Goal: Information Seeking & Learning: Find specific fact

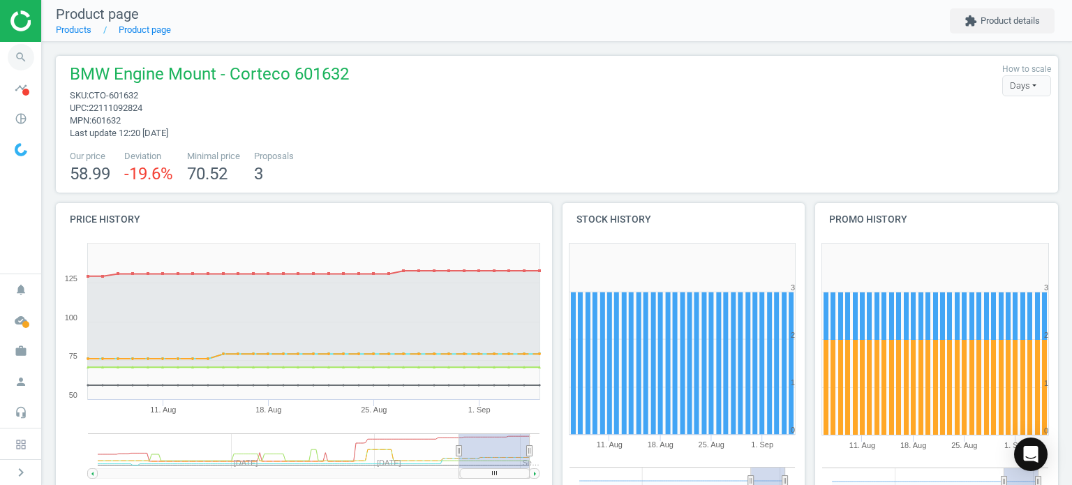
click at [29, 58] on icon "search" at bounding box center [21, 57] width 27 height 27
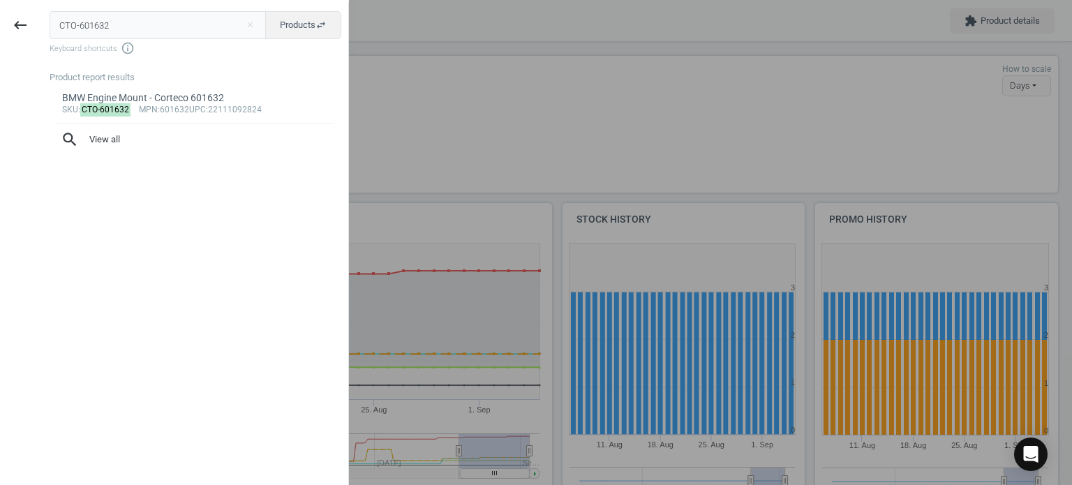
click at [52, 33] on input "CTO-601632" at bounding box center [158, 25] width 217 height 28
click at [52, 32] on input "CTO-601632" at bounding box center [158, 25] width 217 height 28
type input "DEL-HP10241"
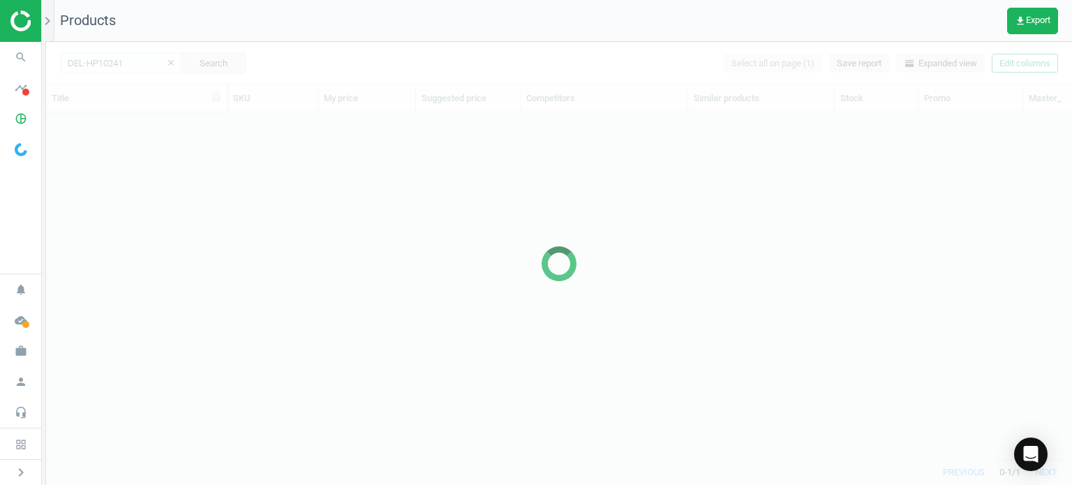
scroll to position [326, 1015]
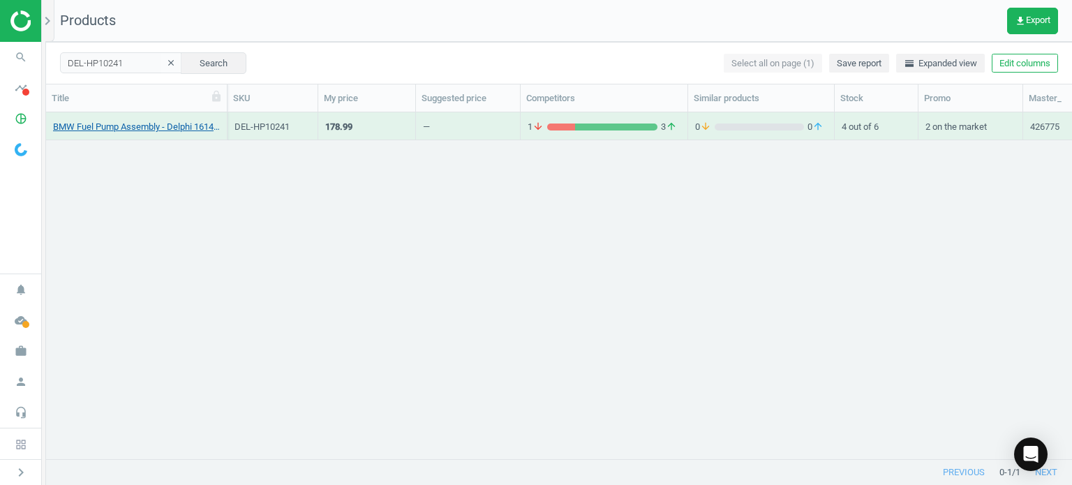
click at [162, 121] on link "BMW Fuel Pump Assembly - Delphi 16141184022" at bounding box center [136, 127] width 167 height 13
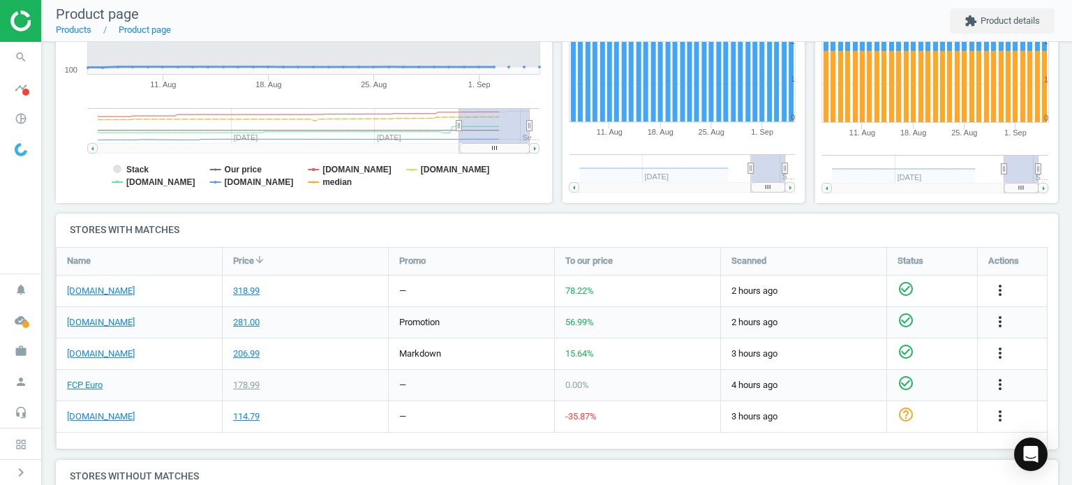
scroll to position [365, 0]
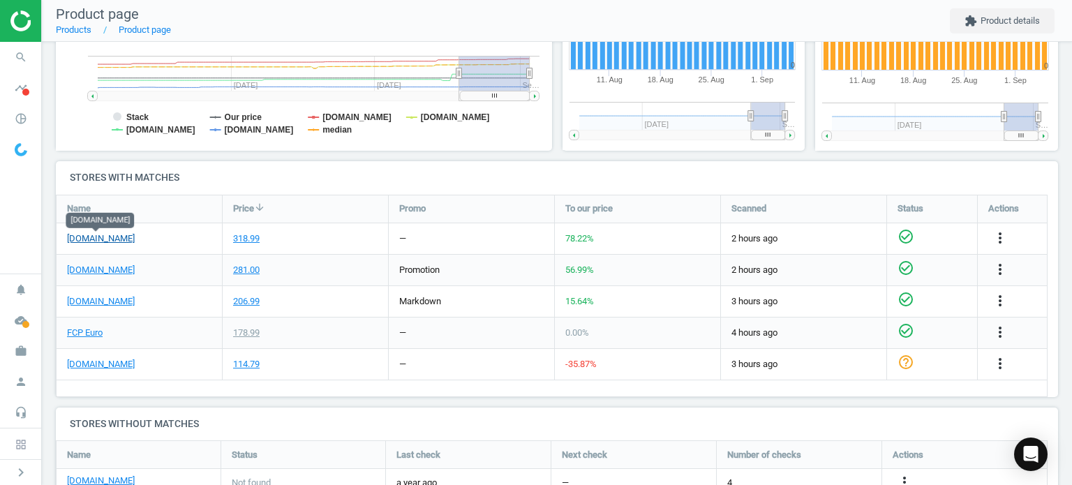
click at [117, 238] on link "[DOMAIN_NAME]" at bounding box center [101, 238] width 68 height 13
click at [84, 328] on link "FCP Euro" at bounding box center [85, 333] width 36 height 13
click at [20, 53] on icon "search" at bounding box center [21, 57] width 27 height 27
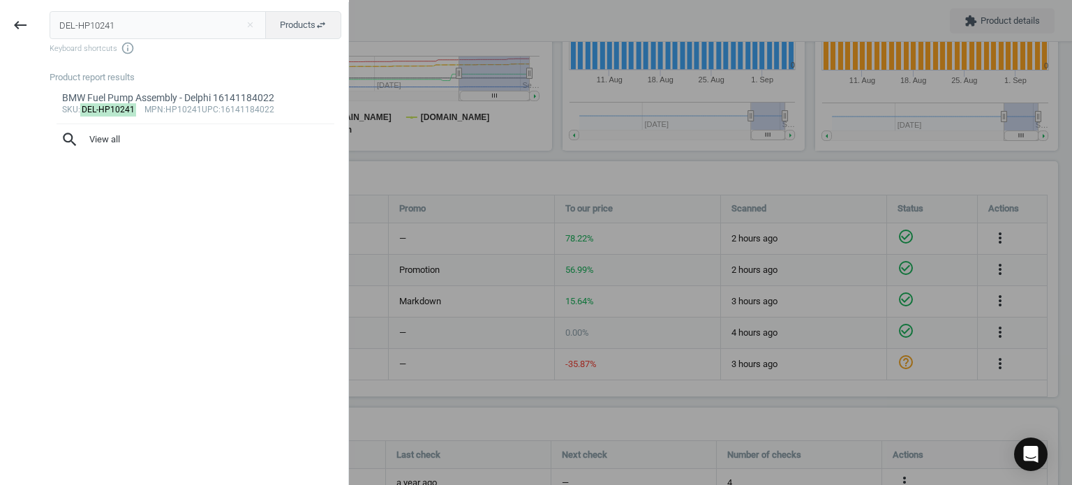
click at [152, 8] on div "DEL-HP10241 close Products swap_horiz Keyboard shortcuts info_outline Product r…" at bounding box center [194, 244] width 308 height 485
click at [165, 15] on input "DEL-HP10241" at bounding box center [158, 25] width 217 height 28
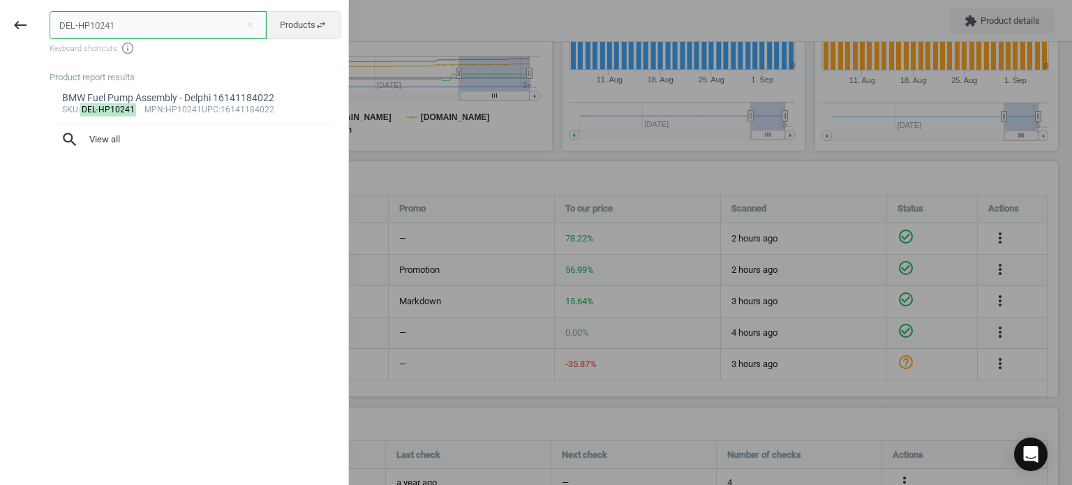
paste input "SS20005"
type input "DEL-SS20005"
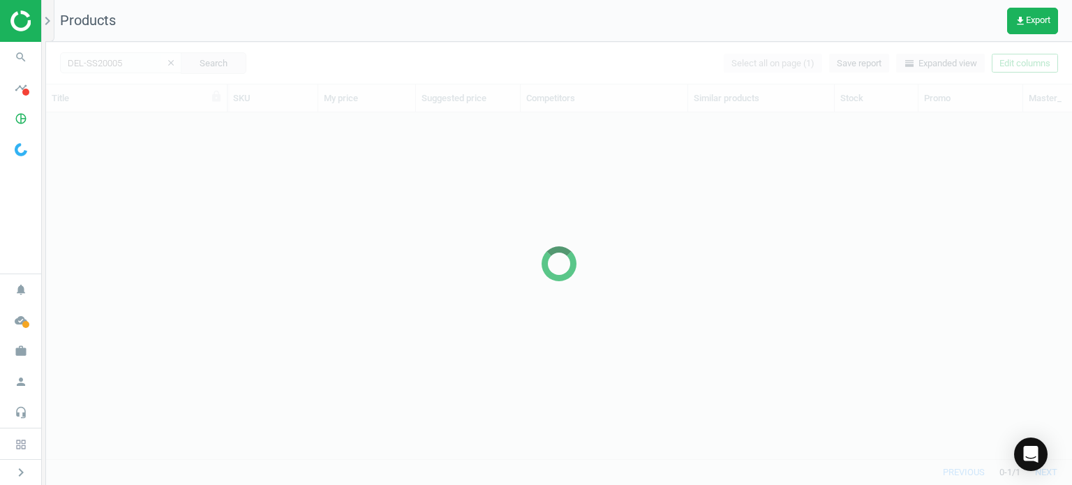
scroll to position [326, 1015]
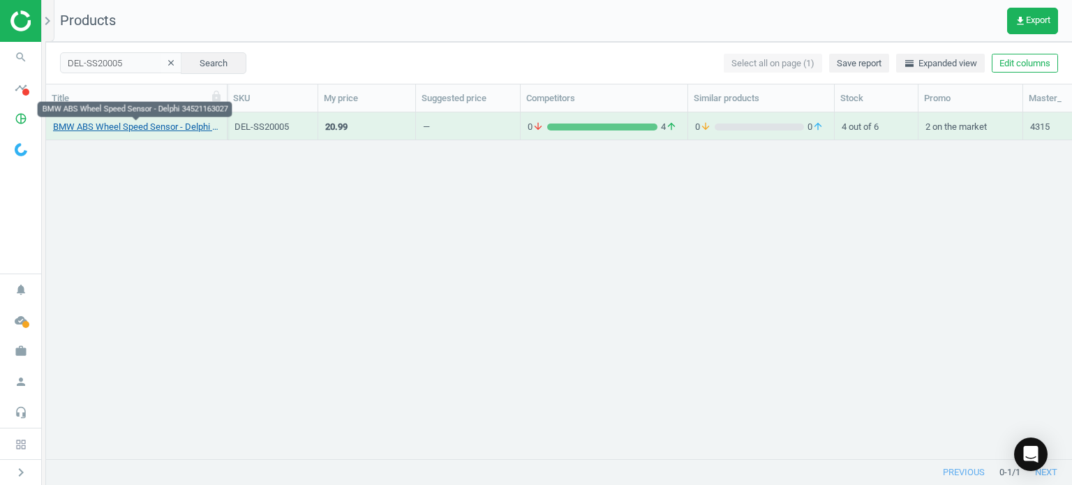
click at [199, 125] on link "BMW ABS Wheel Speed Sensor - Delphi 34521163027" at bounding box center [136, 127] width 167 height 13
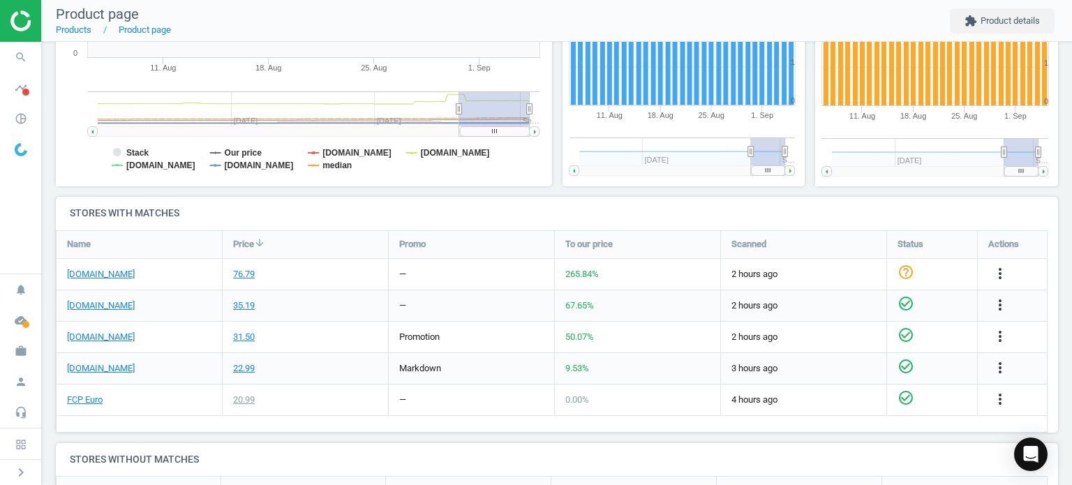
scroll to position [387, 0]
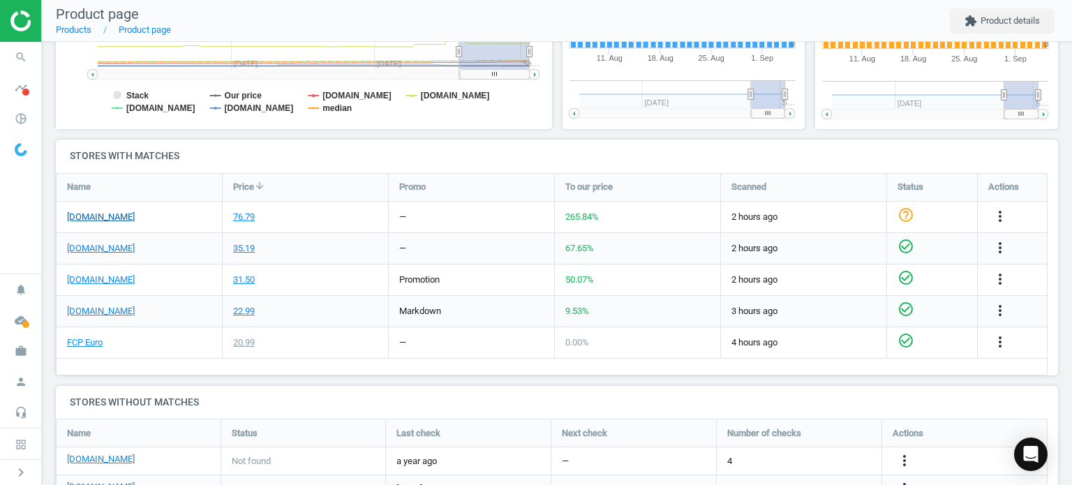
click at [110, 214] on link "[DOMAIN_NAME]" at bounding box center [101, 217] width 68 height 13
click at [93, 337] on link "FCP Euro" at bounding box center [85, 343] width 36 height 13
click at [24, 61] on icon "search" at bounding box center [21, 57] width 27 height 27
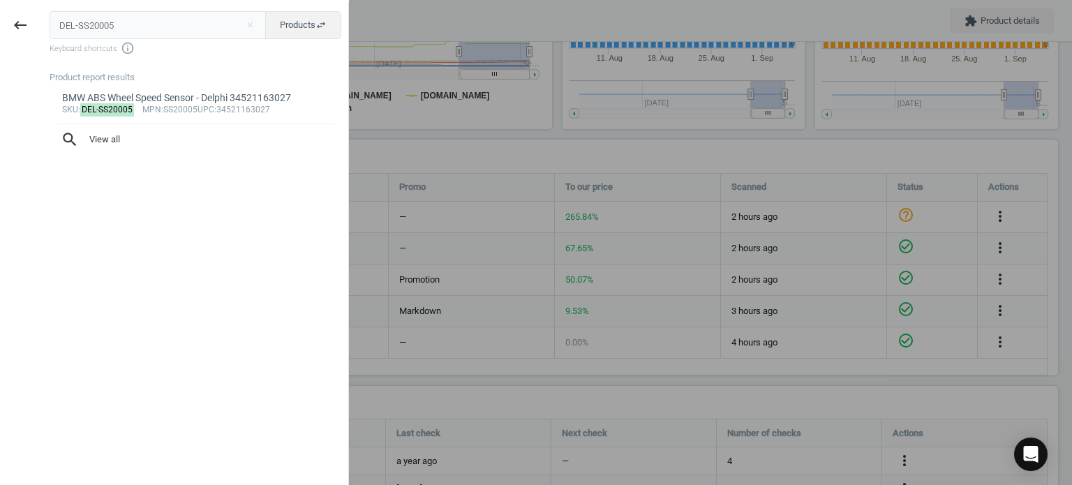
click at [174, 30] on input "DEL-SS20005" at bounding box center [158, 25] width 217 height 28
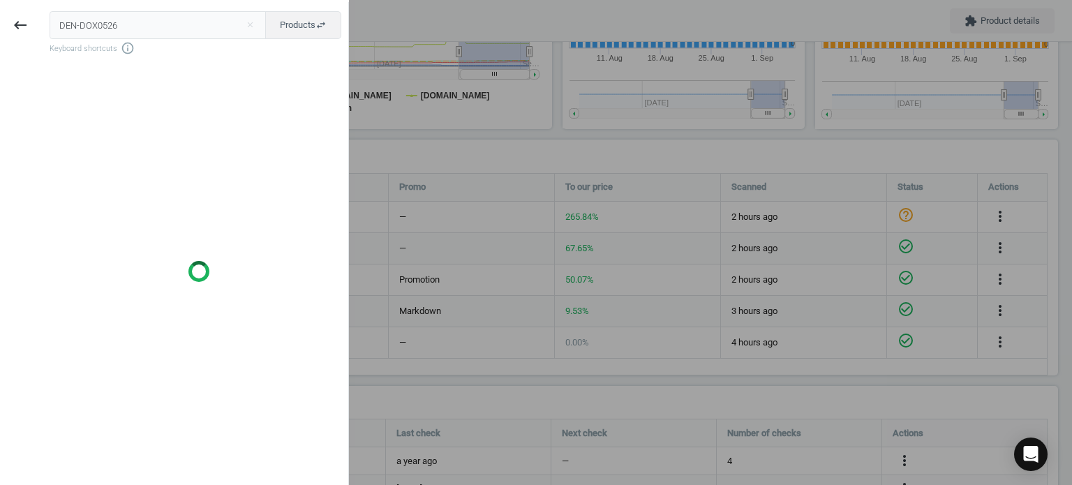
type input "DEN-DOX0526"
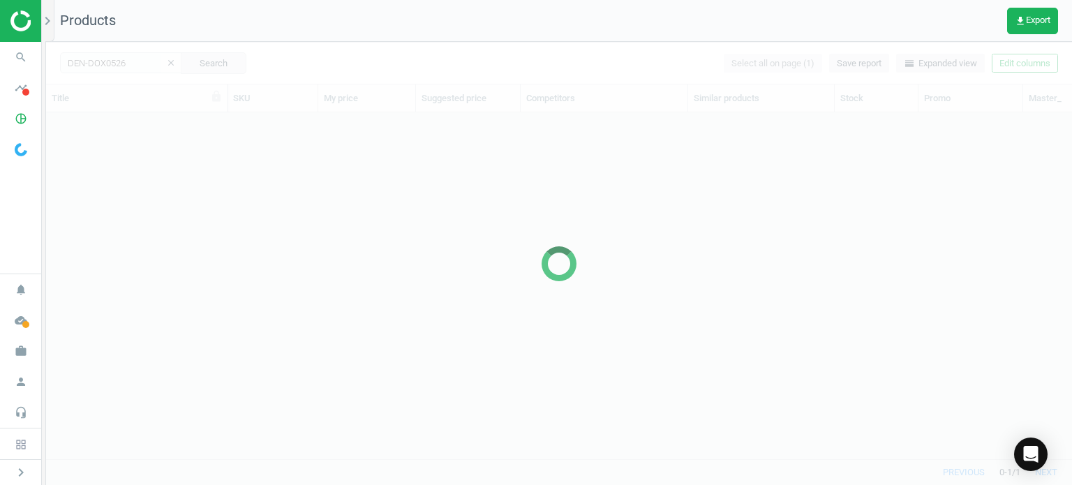
scroll to position [326, 1015]
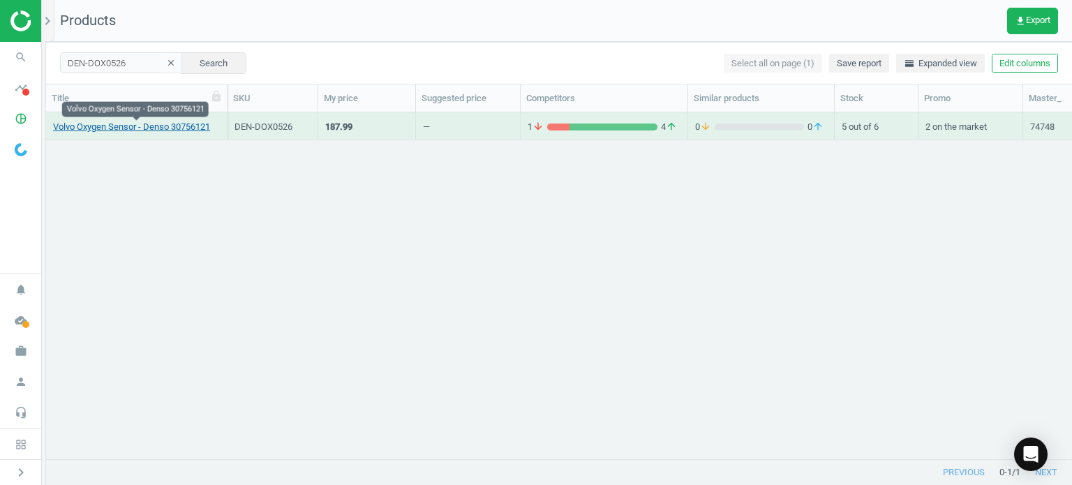
click at [112, 131] on link "Volvo Oxygen Sensor - Denso 30756121" at bounding box center [131, 127] width 157 height 13
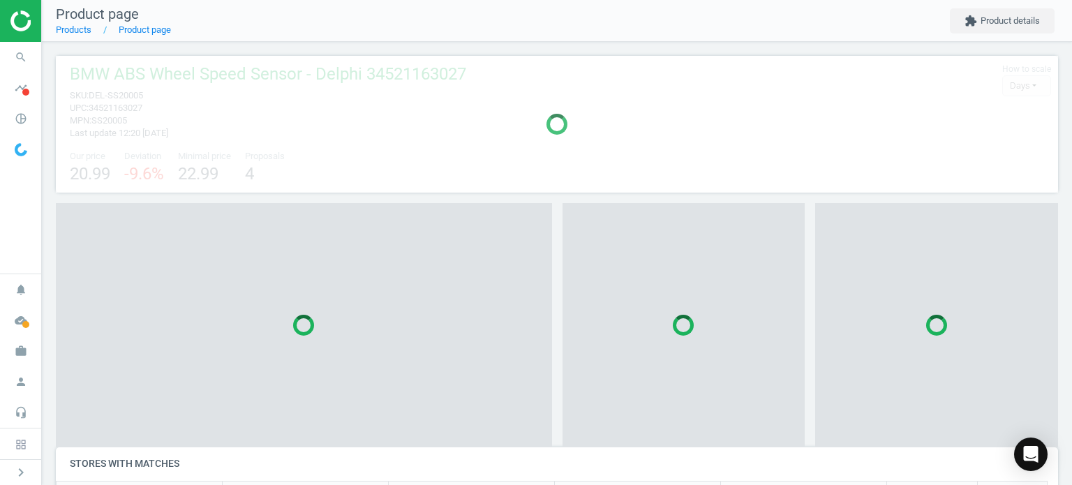
scroll to position [7, 7]
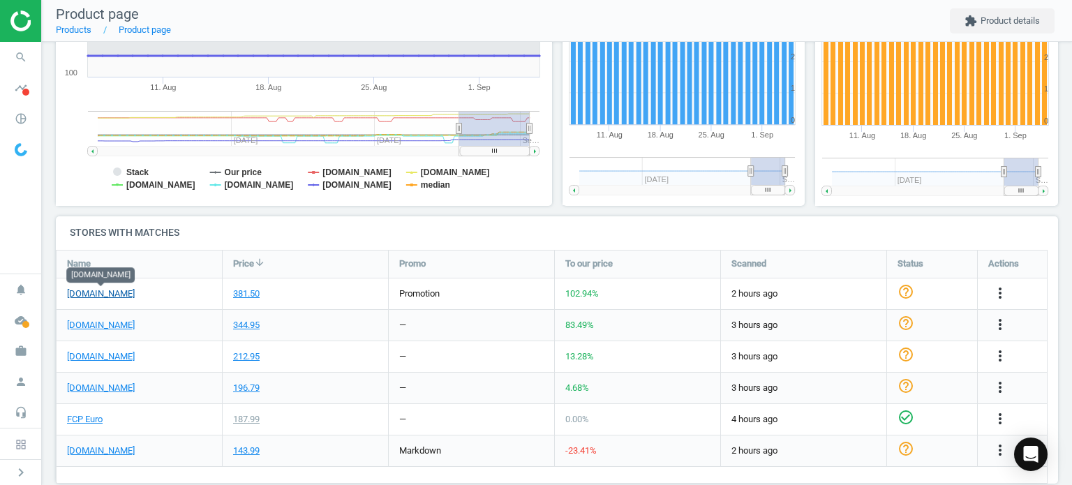
click at [122, 291] on link "[DOMAIN_NAME]" at bounding box center [101, 294] width 68 height 13
drag, startPoint x: 98, startPoint y: 420, endPoint x: 72, endPoint y: 420, distance: 25.8
click at [72, 420] on link "FCP Euro" at bounding box center [85, 419] width 36 height 13
click at [110, 297] on link "[DOMAIN_NAME]" at bounding box center [101, 294] width 68 height 13
click at [37, 47] on span "search" at bounding box center [21, 57] width 42 height 31
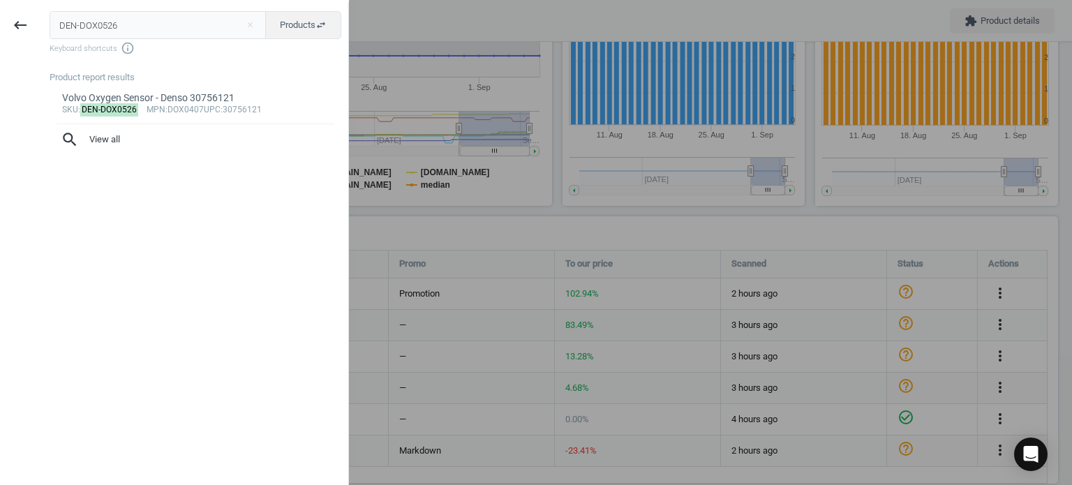
click at [89, 37] on input "DEN-DOX0526" at bounding box center [158, 25] width 217 height 28
type input "CRP-CHE0175R"
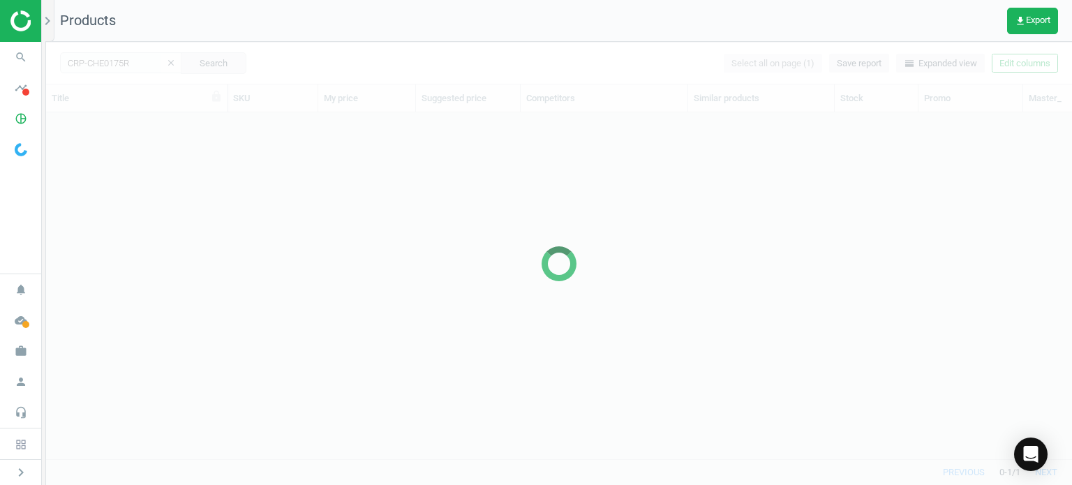
scroll to position [326, 1015]
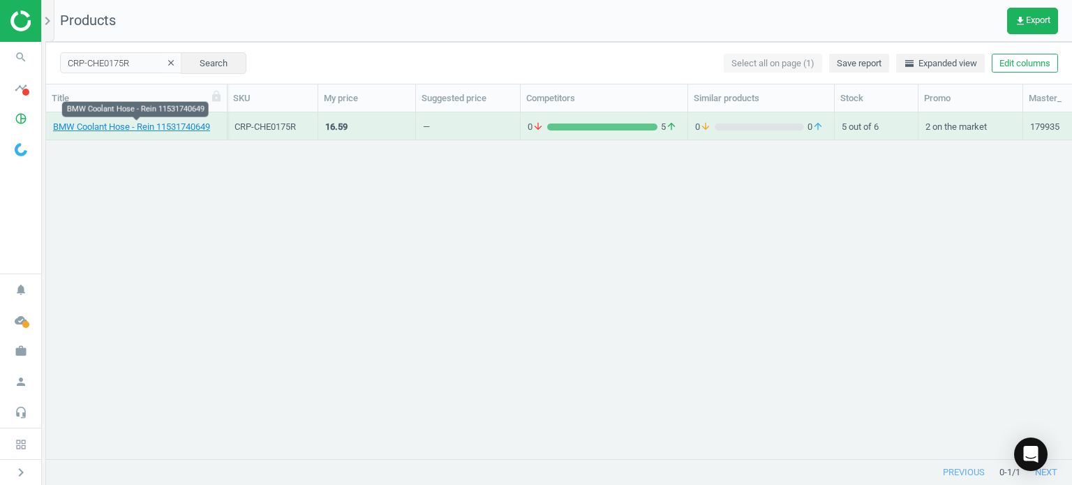
click at [140, 130] on link "BMW Coolant Hose - Rein 11531740649" at bounding box center [131, 127] width 157 height 13
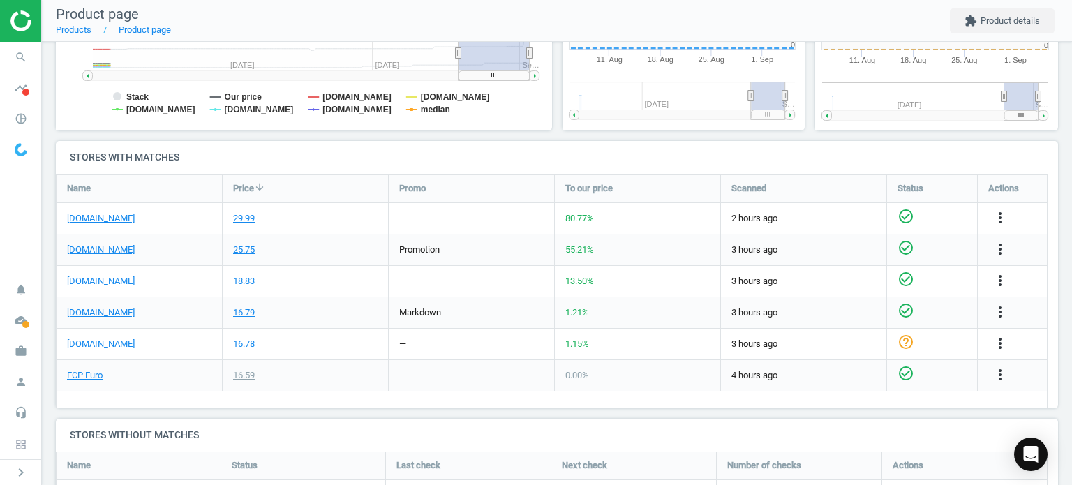
scroll to position [6, 6]
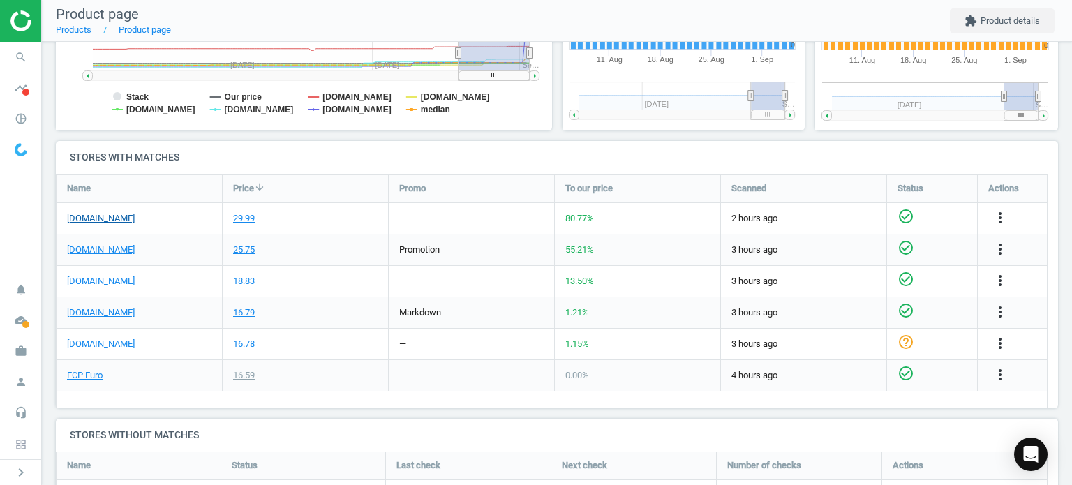
click at [121, 214] on link "[DOMAIN_NAME]" at bounding box center [101, 218] width 68 height 13
click at [96, 371] on link "FCP Euro" at bounding box center [85, 375] width 36 height 13
click at [25, 55] on icon "search" at bounding box center [21, 57] width 27 height 27
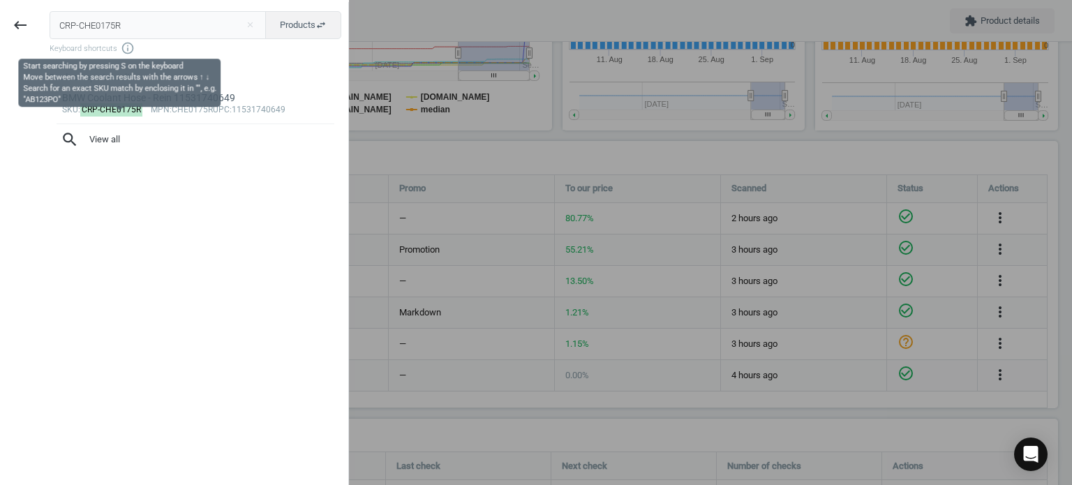
click at [154, 24] on input "CRP-CHE0175R" at bounding box center [158, 25] width 217 height 28
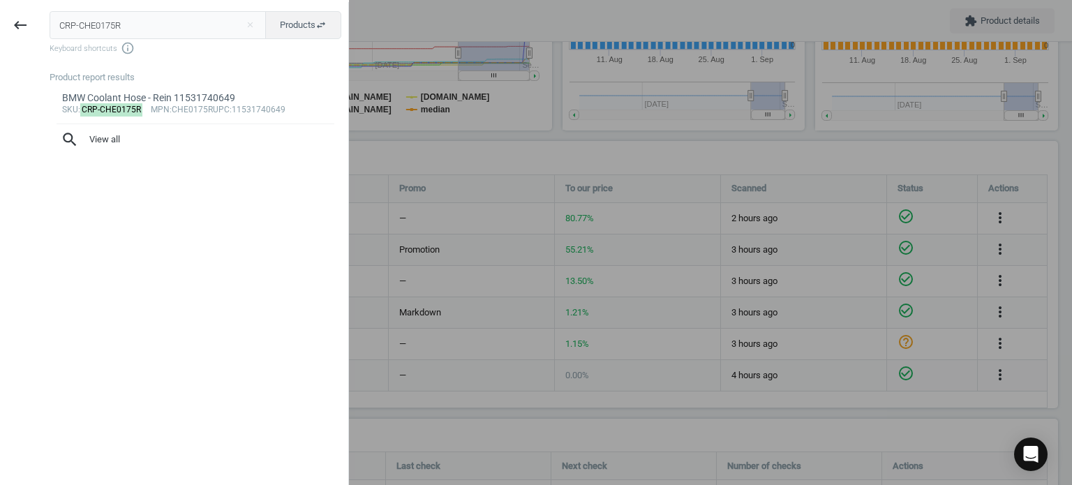
click at [153, 24] on input "CRP-CHE0175R" at bounding box center [158, 25] width 217 height 28
type input "CRP-PSH0104R"
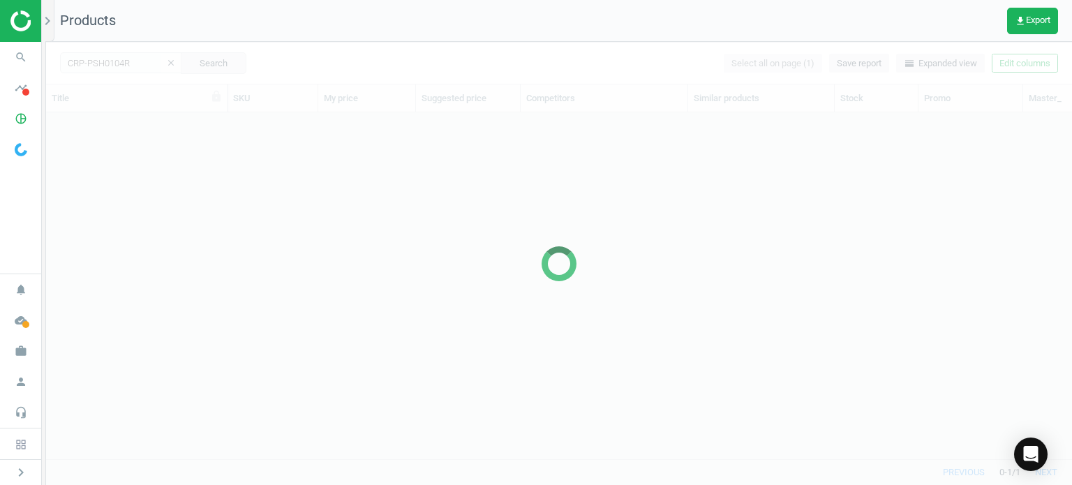
scroll to position [11, 11]
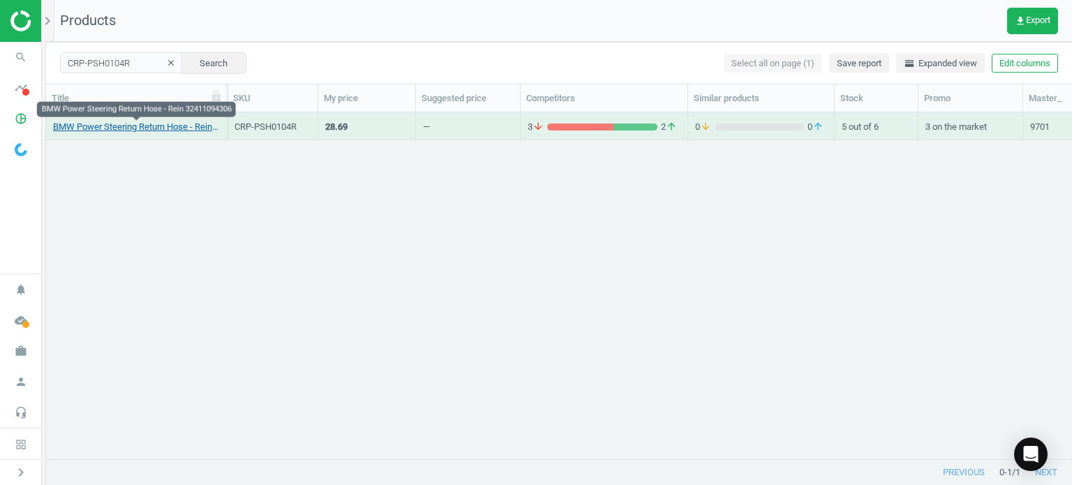
click at [137, 131] on link "BMW Power Steering Return Hose - Rein 32411094306" at bounding box center [136, 127] width 167 height 13
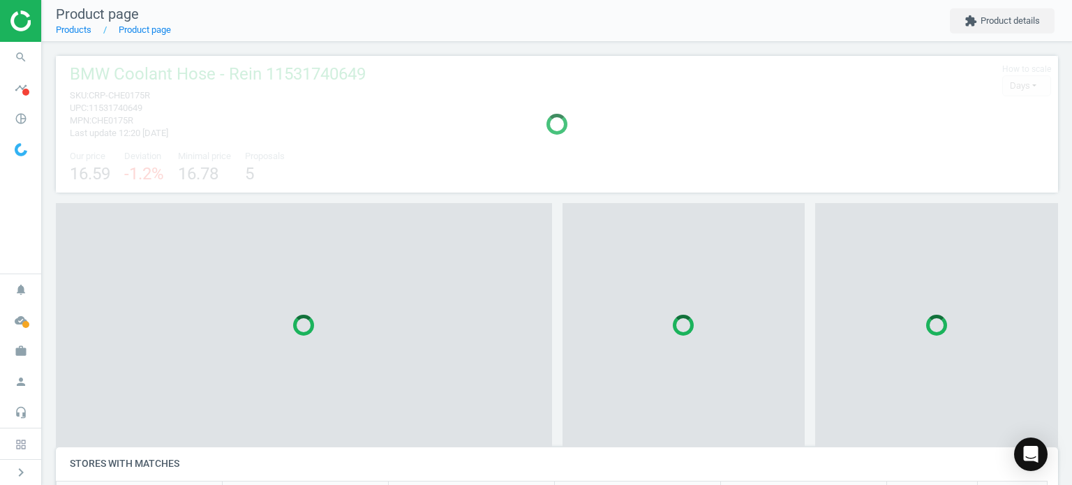
scroll to position [6, 7]
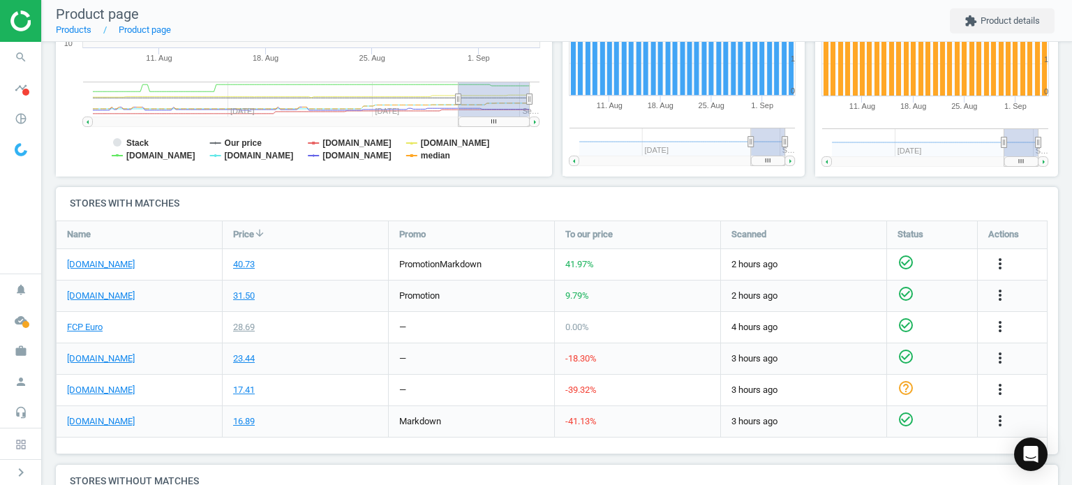
click at [111, 256] on div "[DOMAIN_NAME]" at bounding box center [139, 264] width 165 height 31
click at [117, 265] on link "[DOMAIN_NAME]" at bounding box center [101, 264] width 68 height 13
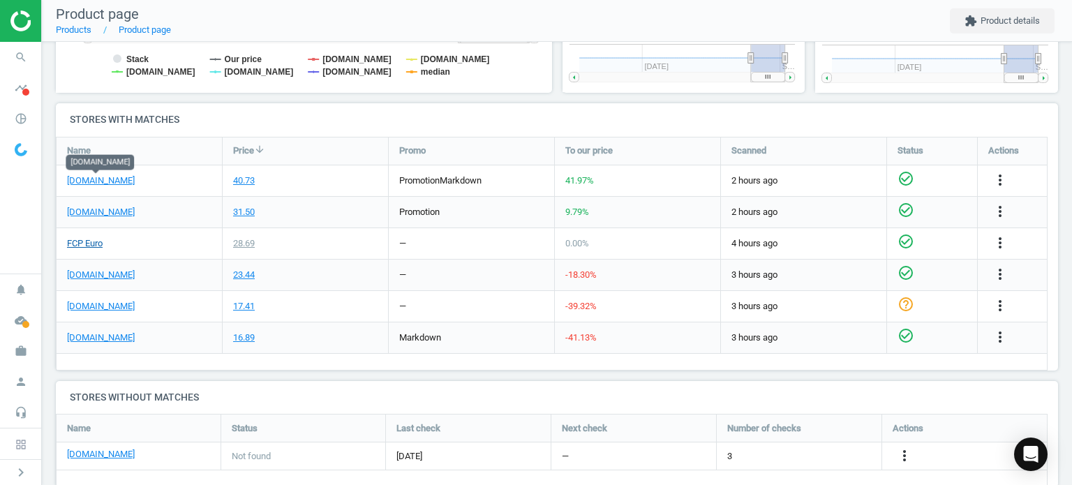
click at [90, 248] on link "FCP Euro" at bounding box center [85, 243] width 36 height 13
click at [25, 45] on icon "search" at bounding box center [21, 57] width 27 height 27
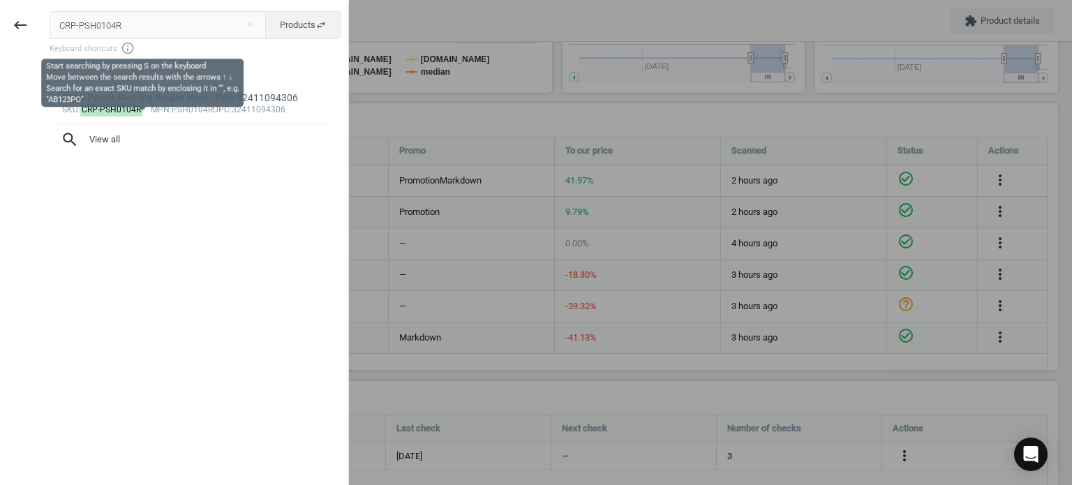
click at [87, 38] on input "CRP-PSH0104R" at bounding box center [158, 25] width 217 height 28
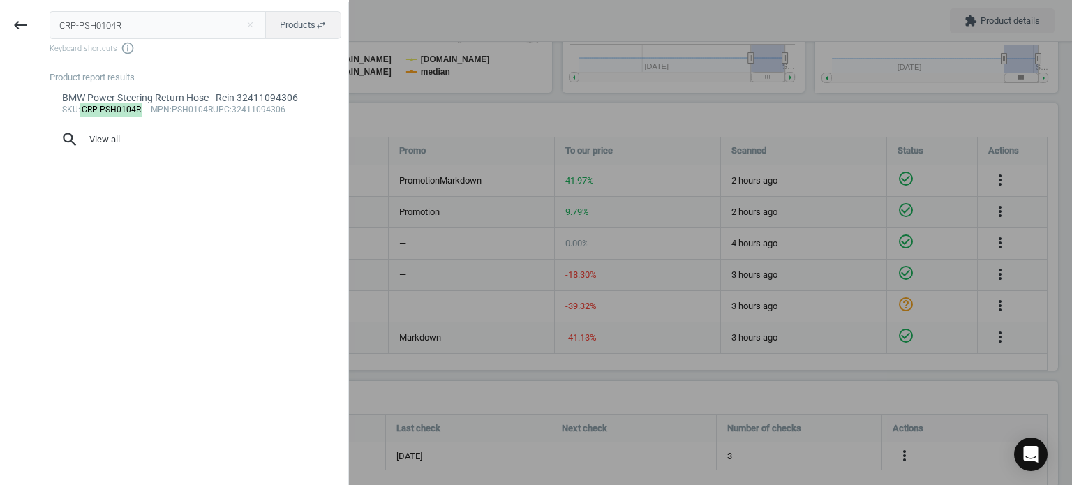
click at [87, 38] on input "CRP-PSH0104R" at bounding box center [158, 25] width 217 height 28
type input "CTO-19036613"
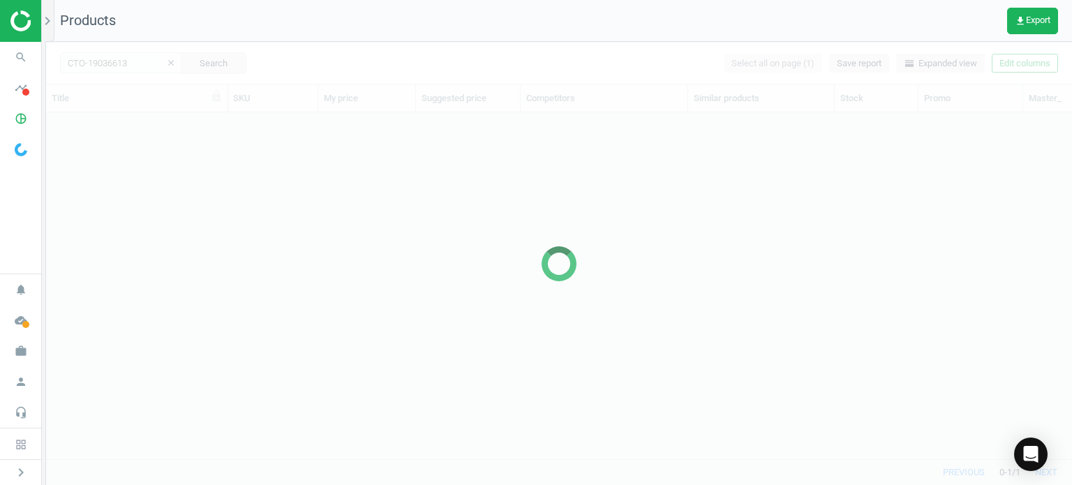
scroll to position [326, 1015]
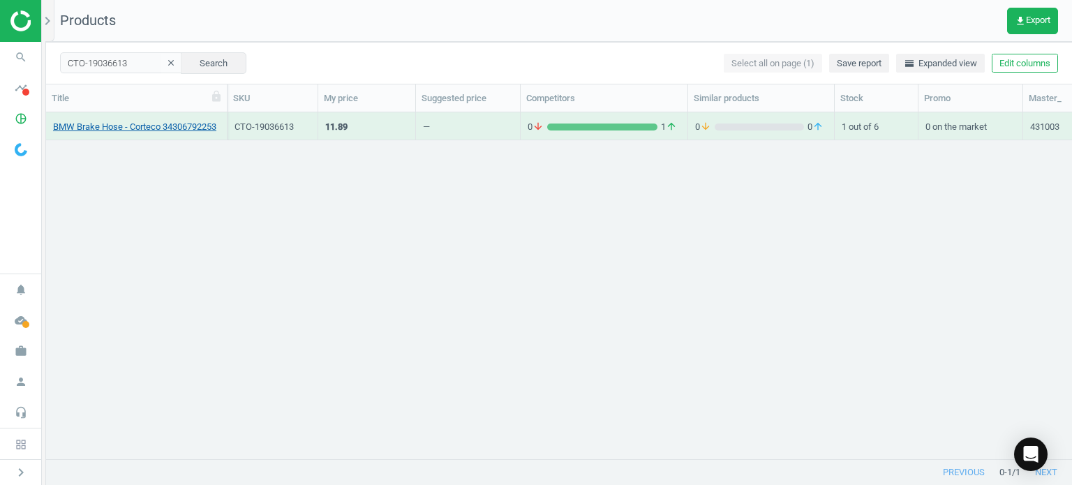
click at [56, 126] on link "BMW Brake Hose - Corteco 34306792253" at bounding box center [134, 127] width 163 height 13
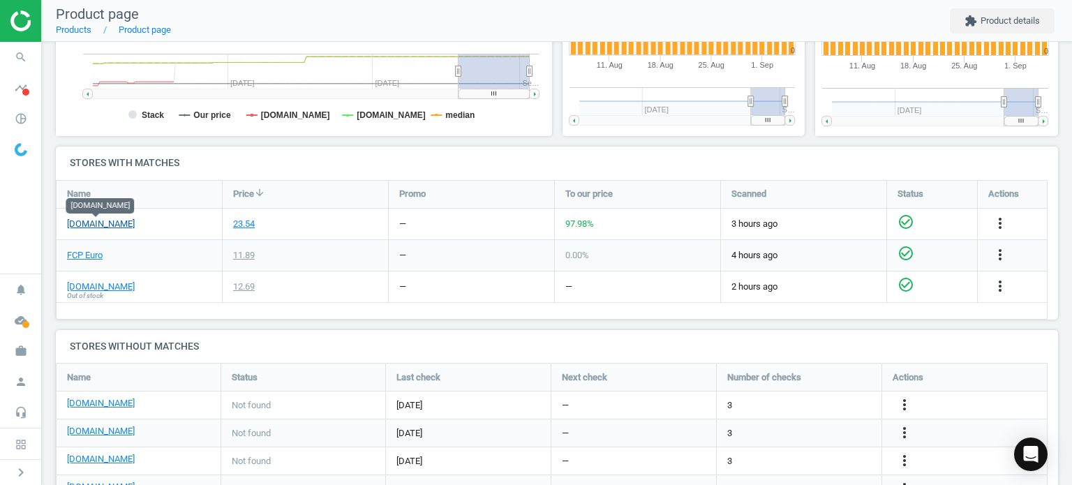
click at [119, 228] on link "[DOMAIN_NAME]" at bounding box center [101, 224] width 68 height 13
click at [93, 259] on link "FCP Euro" at bounding box center [85, 255] width 36 height 13
click at [8, 63] on span "search" at bounding box center [21, 57] width 42 height 31
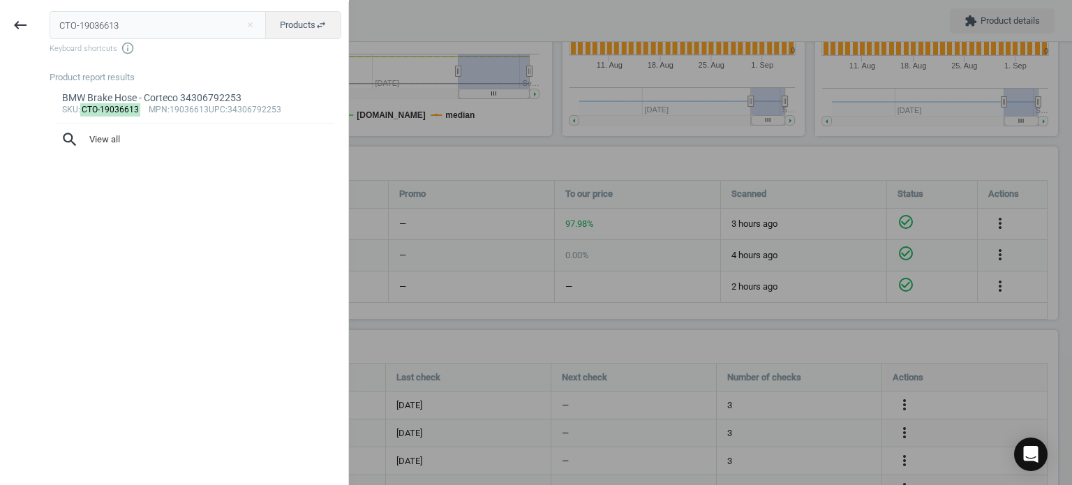
click at [159, 30] on input "CTO-19036613" at bounding box center [158, 25] width 217 height 28
type input "ELR-297590"
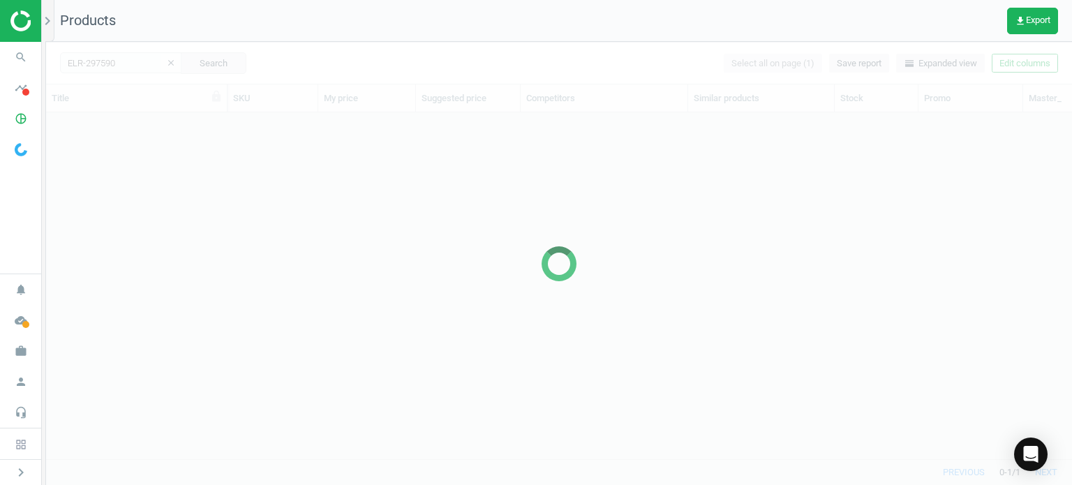
scroll to position [11, 11]
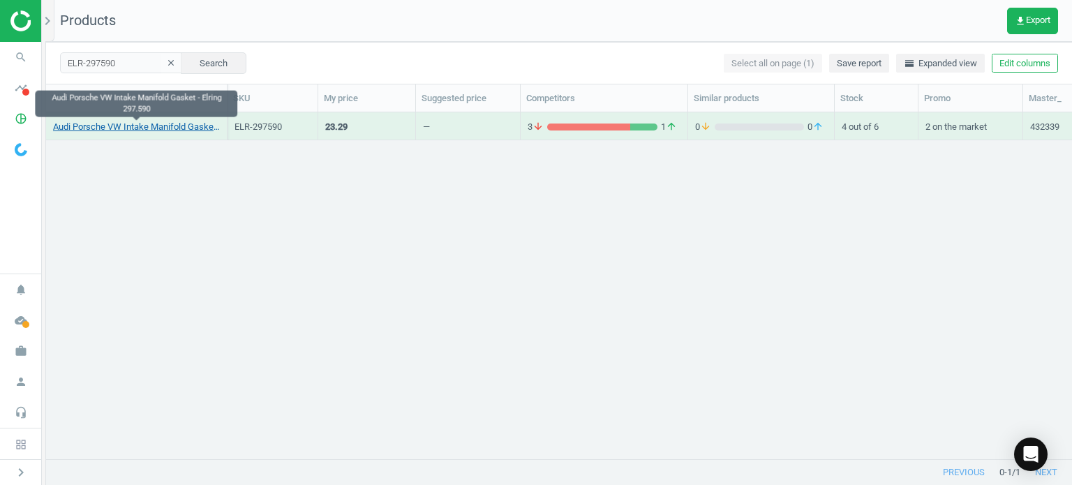
click at [123, 129] on link "Audi Porsche VW Intake Manifold Gasket - Elring 297.590" at bounding box center [136, 127] width 167 height 13
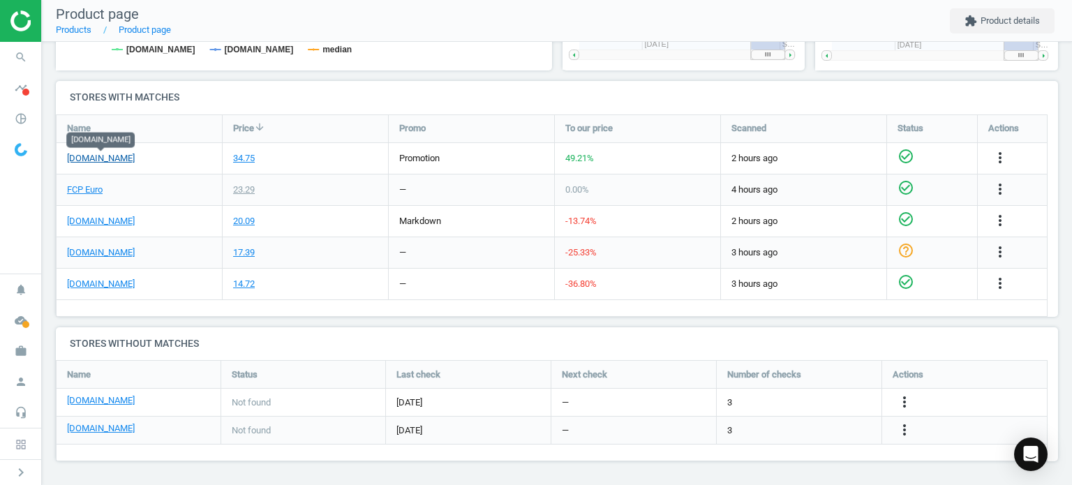
click at [103, 157] on link "[DOMAIN_NAME]" at bounding box center [101, 158] width 68 height 13
click at [81, 187] on link "FCP Euro" at bounding box center [85, 190] width 36 height 13
click at [16, 66] on icon "search" at bounding box center [21, 57] width 27 height 27
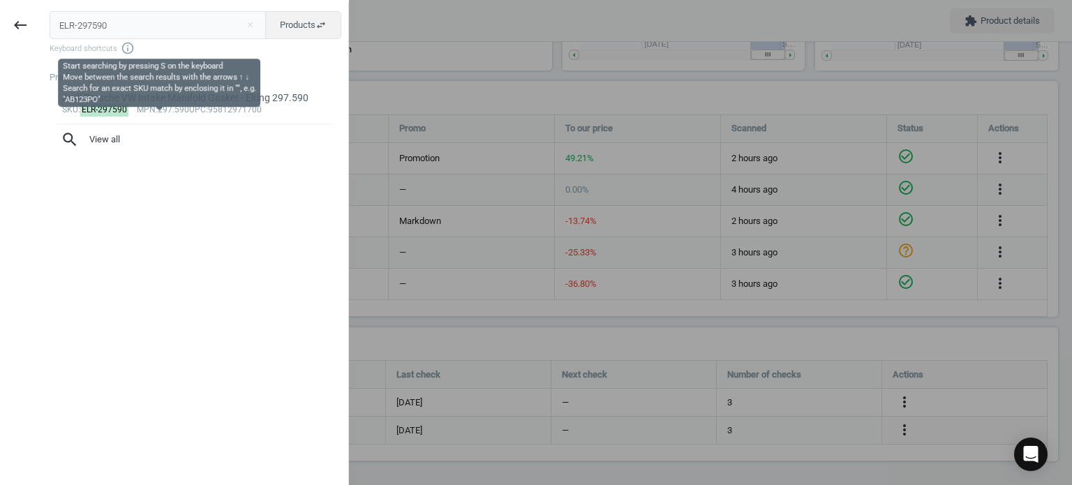
click at [129, 44] on span "Keyboard shortcuts info_outline" at bounding box center [196, 48] width 292 height 14
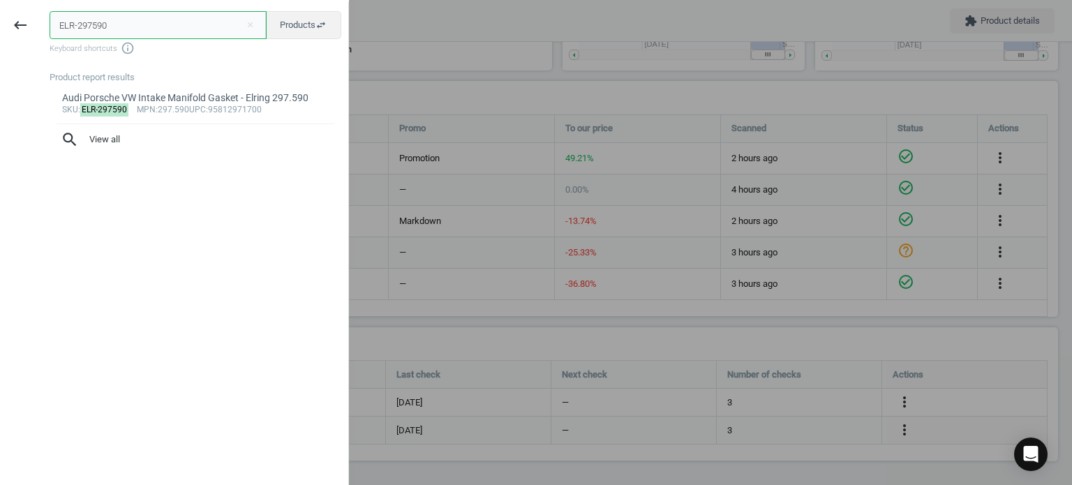
click at [116, 30] on input "ELR-297590" at bounding box center [158, 25] width 217 height 28
paste input "47860"
type input "ELR-478600"
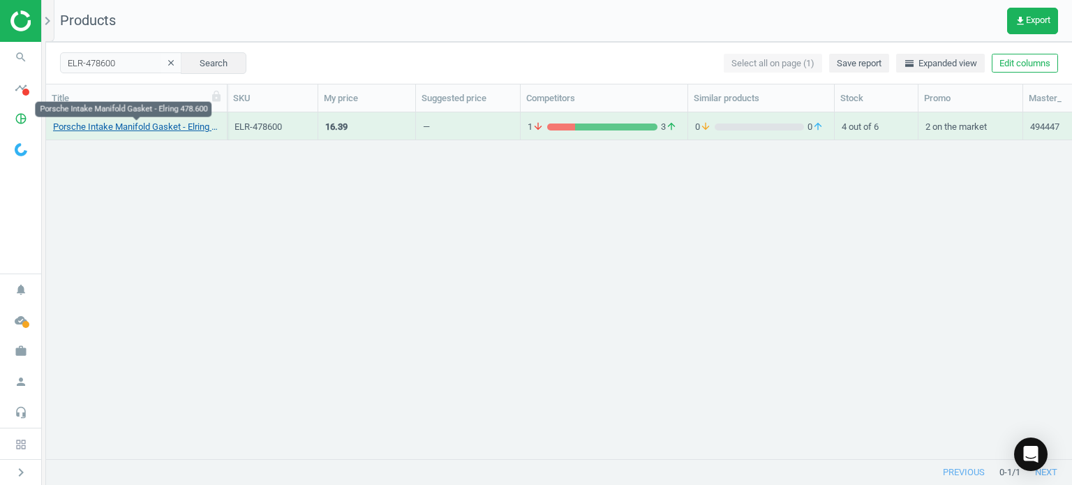
click at [174, 128] on link "Porsche Intake Manifold Gasket - Elring 478.600" at bounding box center [136, 127] width 167 height 13
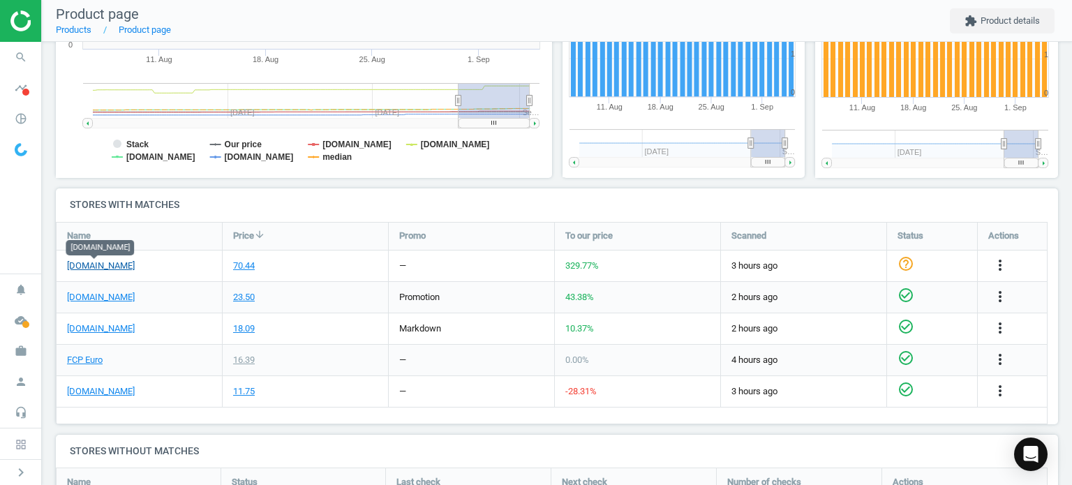
click at [96, 267] on link "[DOMAIN_NAME]" at bounding box center [101, 266] width 68 height 13
click at [93, 358] on link "FCP Euro" at bounding box center [85, 360] width 36 height 13
click at [29, 54] on icon "search" at bounding box center [21, 57] width 27 height 27
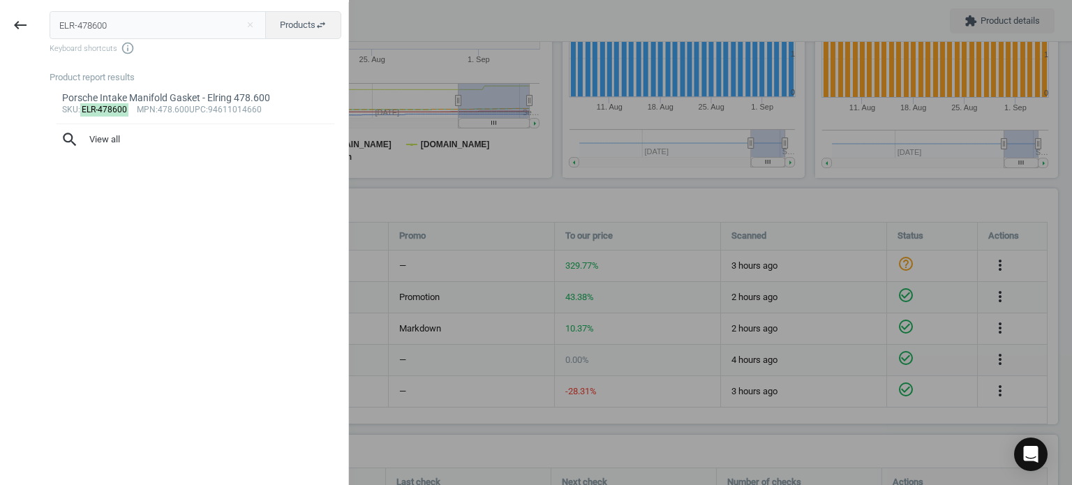
click at [95, 22] on input "ELR-478600" at bounding box center [158, 25] width 217 height 28
type input "FRD-FDB4616"
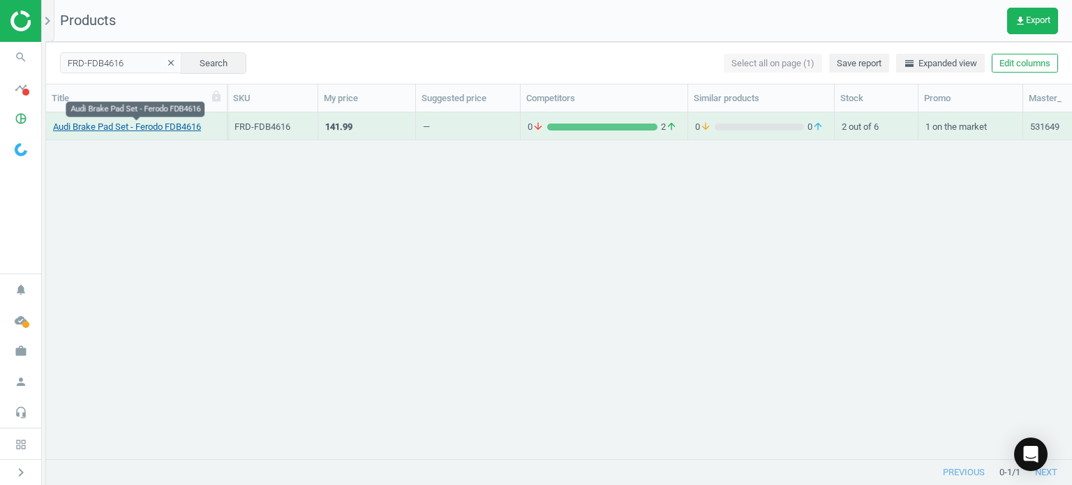
click at [144, 133] on link "Audi Brake Pad Set - Ferodo FDB4616" at bounding box center [127, 127] width 148 height 13
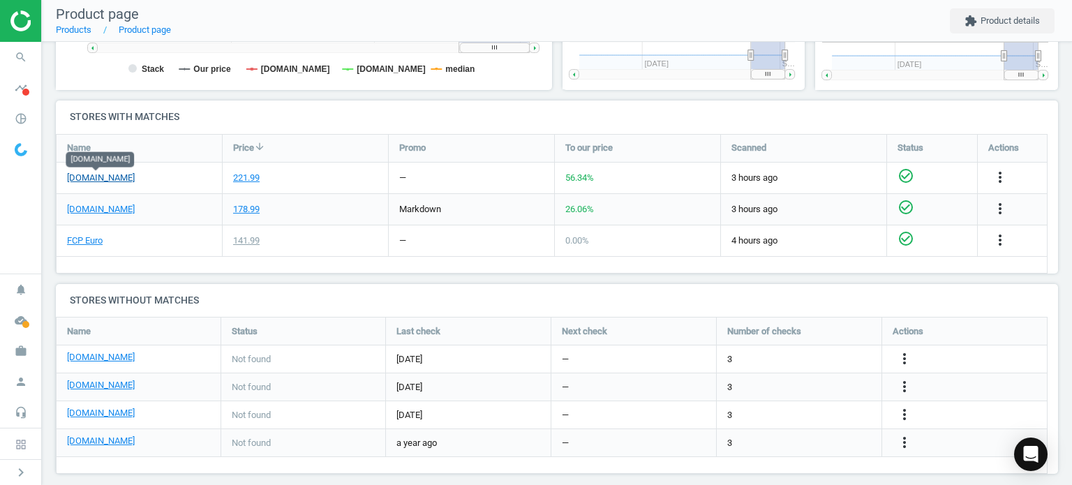
click at [84, 177] on link "[DOMAIN_NAME]" at bounding box center [101, 178] width 68 height 13
click at [84, 242] on link "FCP Euro" at bounding box center [85, 241] width 36 height 13
click at [21, 56] on icon "search" at bounding box center [21, 57] width 27 height 27
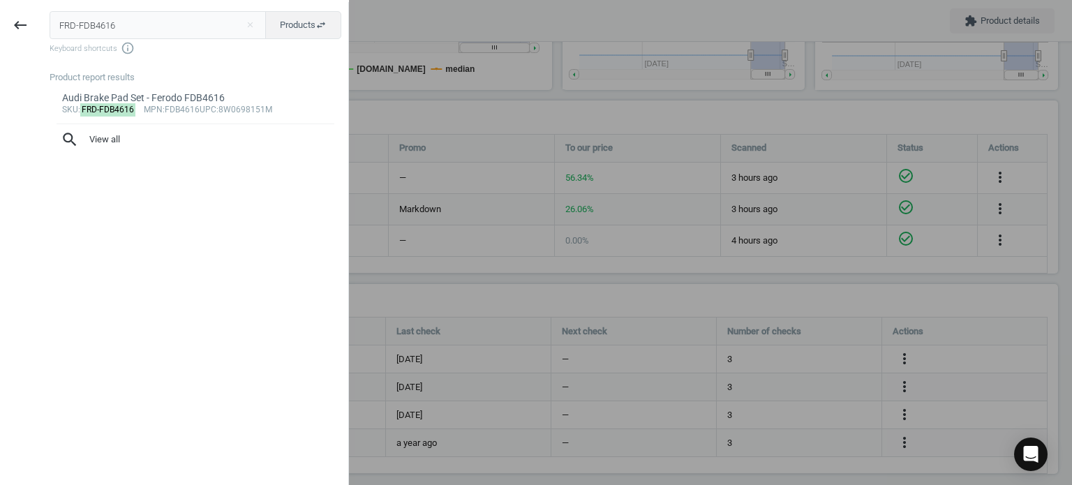
click at [102, 34] on input "FRD-FDB4616" at bounding box center [158, 25] width 217 height 28
type input "GKN-304747"
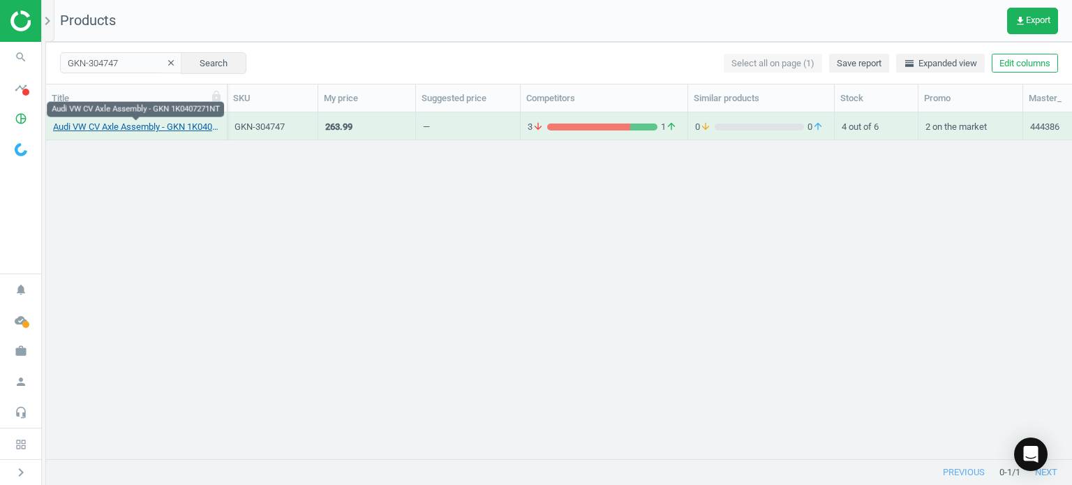
click at [176, 125] on link "Audi VW CV Axle Assembly - GKN 1K0407271NT" at bounding box center [136, 127] width 167 height 13
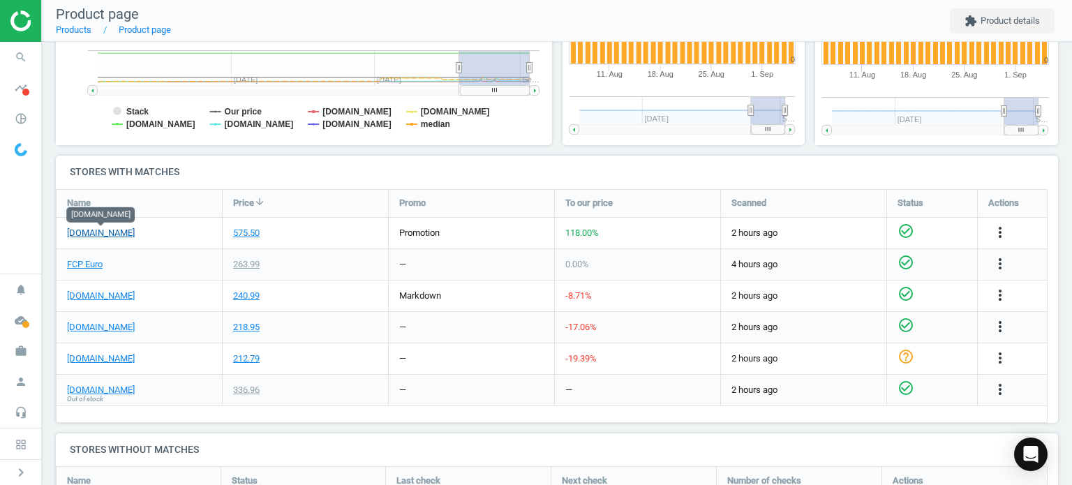
click at [124, 237] on link "[DOMAIN_NAME]" at bounding box center [101, 233] width 68 height 13
click at [84, 267] on link "FCP Euro" at bounding box center [85, 264] width 36 height 13
click at [997, 234] on icon "more_vert" at bounding box center [1000, 232] width 17 height 17
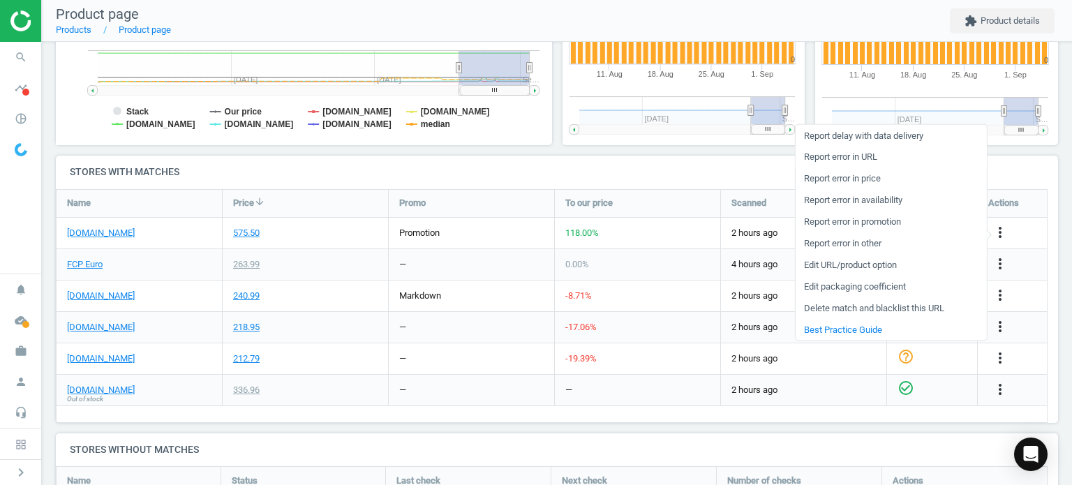
click at [855, 154] on link "Report error in URL" at bounding box center [890, 158] width 191 height 22
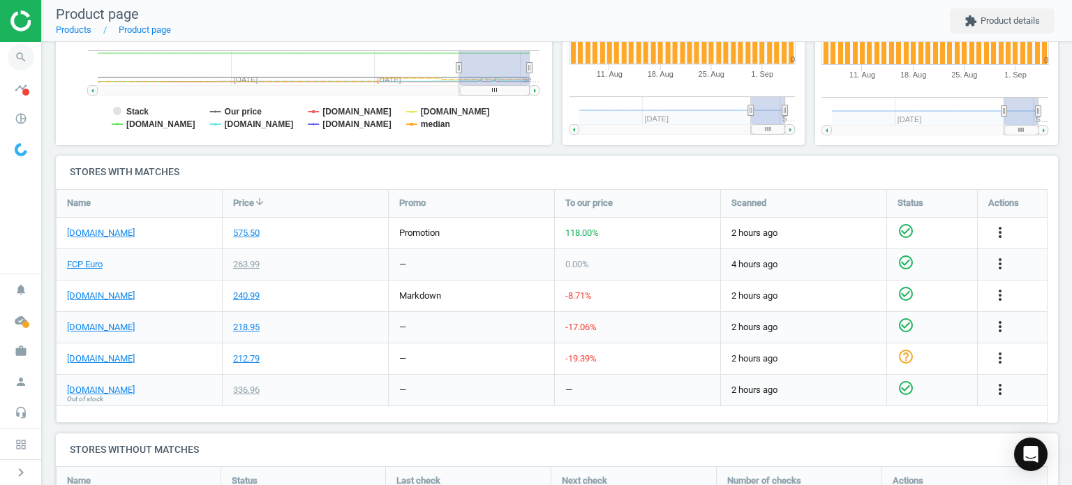
click at [29, 45] on span "search" at bounding box center [21, 57] width 42 height 31
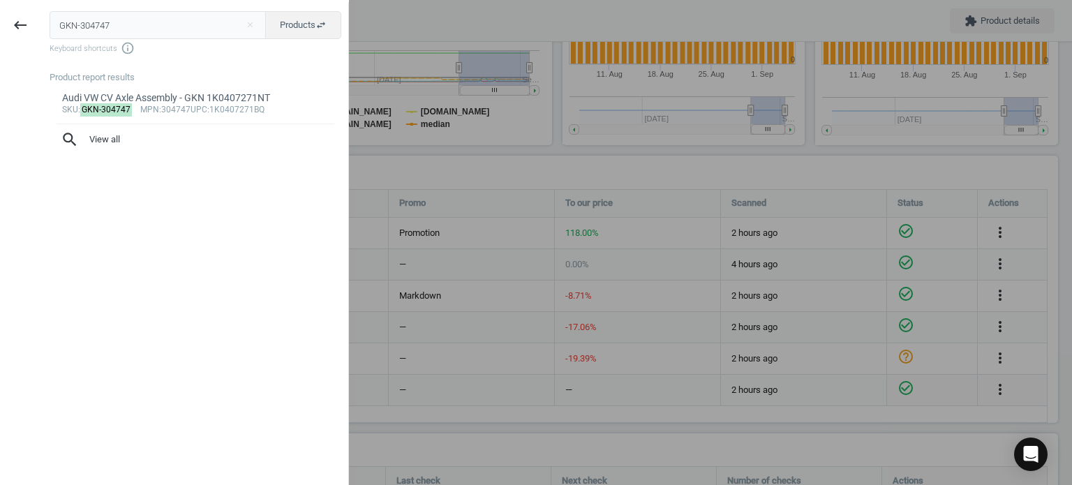
click at [128, 24] on input "GKN-304747" at bounding box center [158, 25] width 217 height 28
type input "FEB-21832"
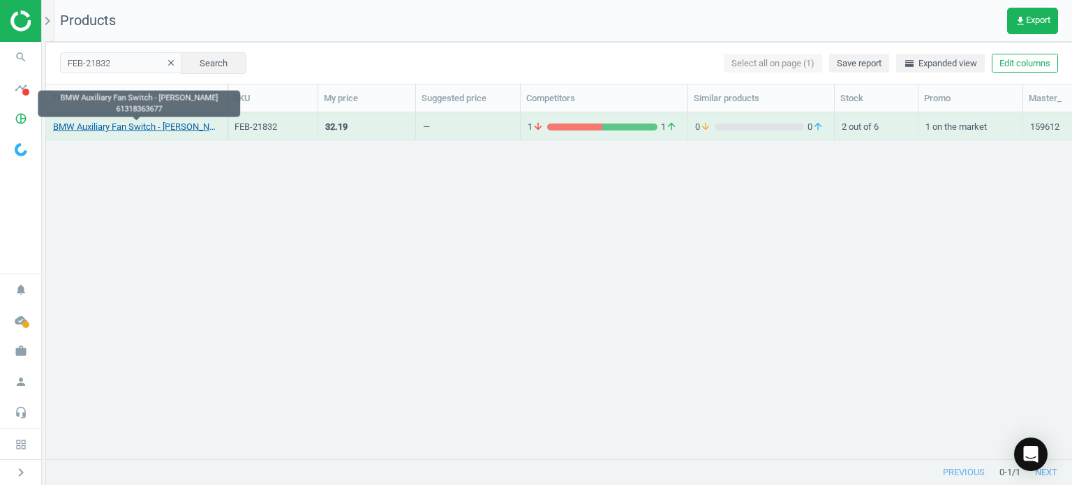
click at [148, 121] on link "BMW Auxiliary Fan Switch - [PERSON_NAME] 61318363677" at bounding box center [136, 127] width 167 height 13
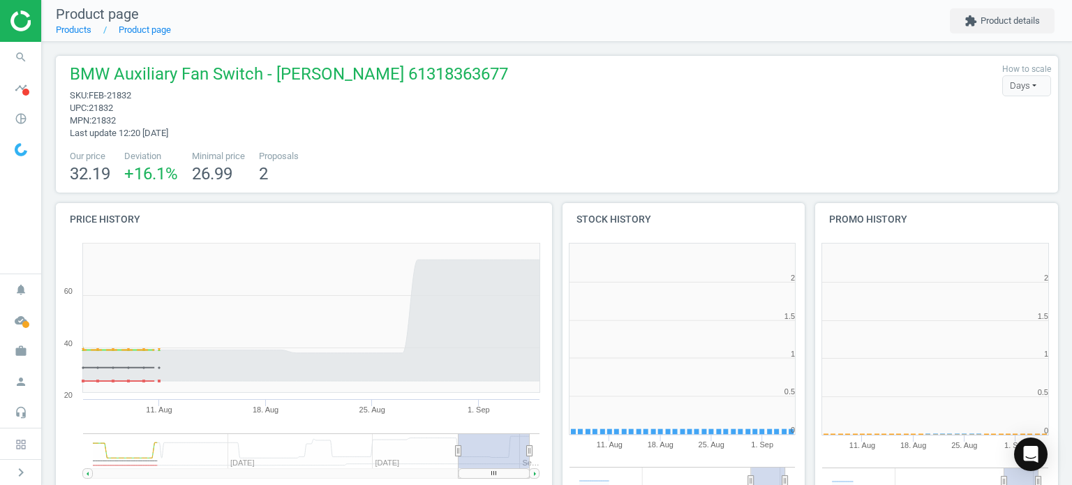
scroll to position [6, 6]
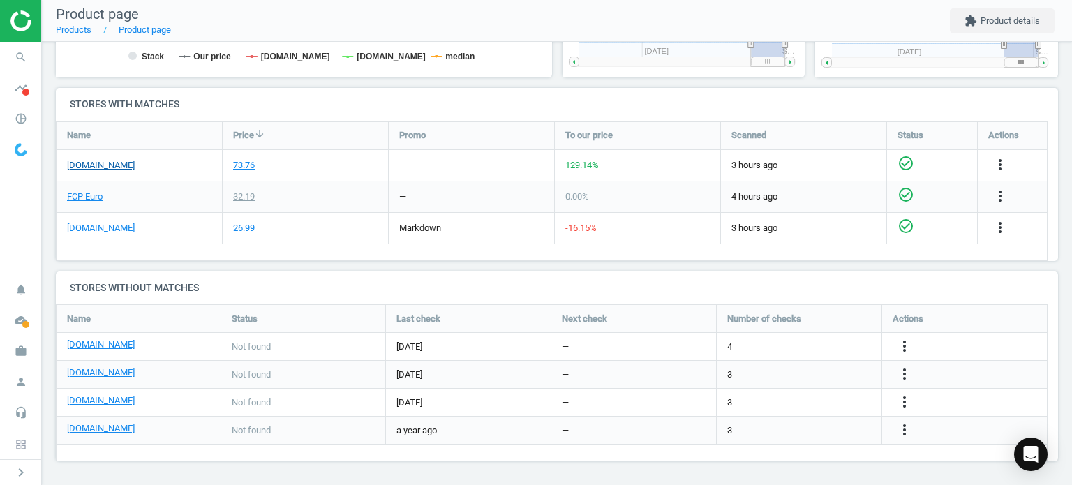
click at [92, 166] on link "[DOMAIN_NAME]" at bounding box center [101, 165] width 68 height 13
click at [98, 201] on link "FCP Euro" at bounding box center [85, 197] width 36 height 13
click at [17, 54] on icon "search" at bounding box center [21, 57] width 27 height 27
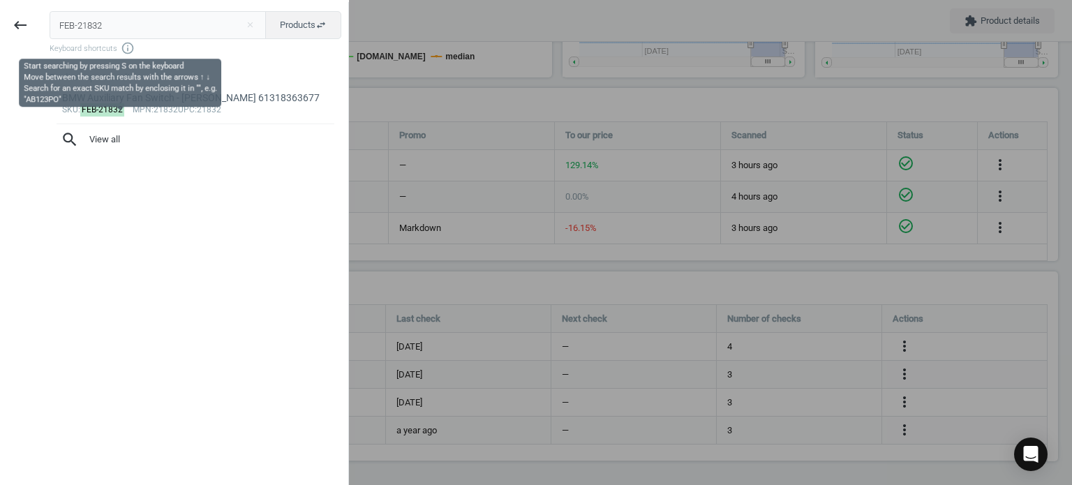
click at [124, 22] on input "FEB-21832" at bounding box center [158, 25] width 217 height 28
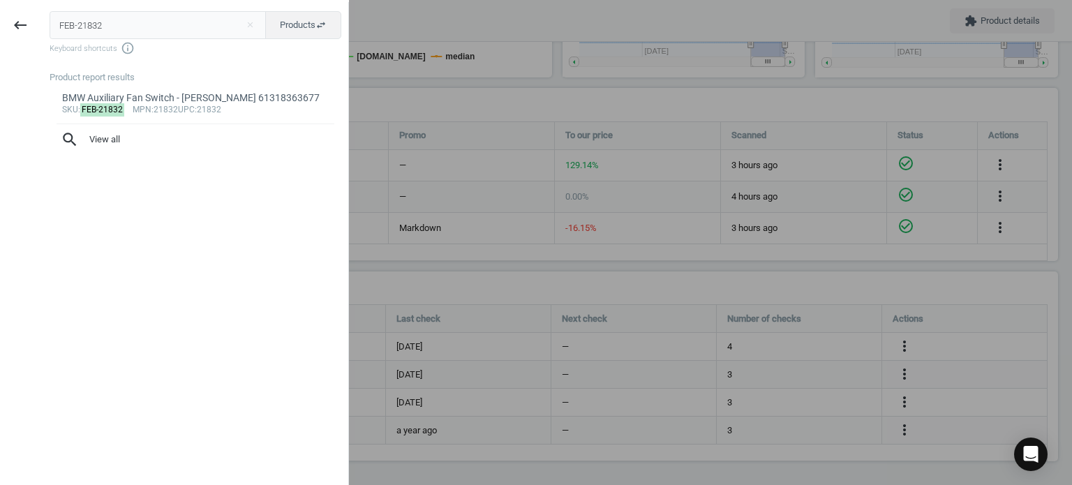
click at [124, 22] on input "FEB-21832" at bounding box center [158, 25] width 217 height 28
type input "FEB-36449"
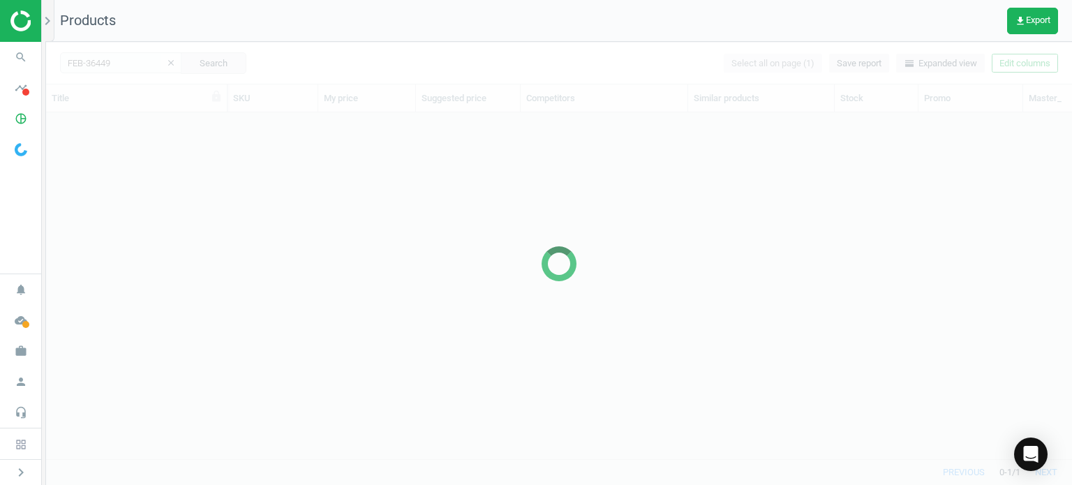
scroll to position [326, 1015]
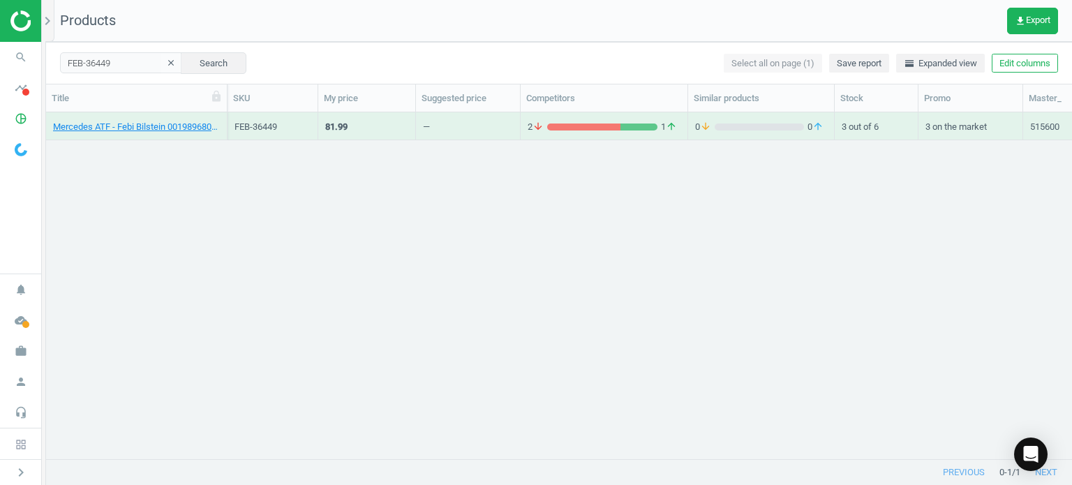
click at [159, 133] on div "Mercedes ATF - Febi Bilstein 001989680313" at bounding box center [136, 129] width 167 height 17
click at [148, 128] on link "Mercedes ATF - Febi Bilstein 001989680313" at bounding box center [136, 127] width 167 height 13
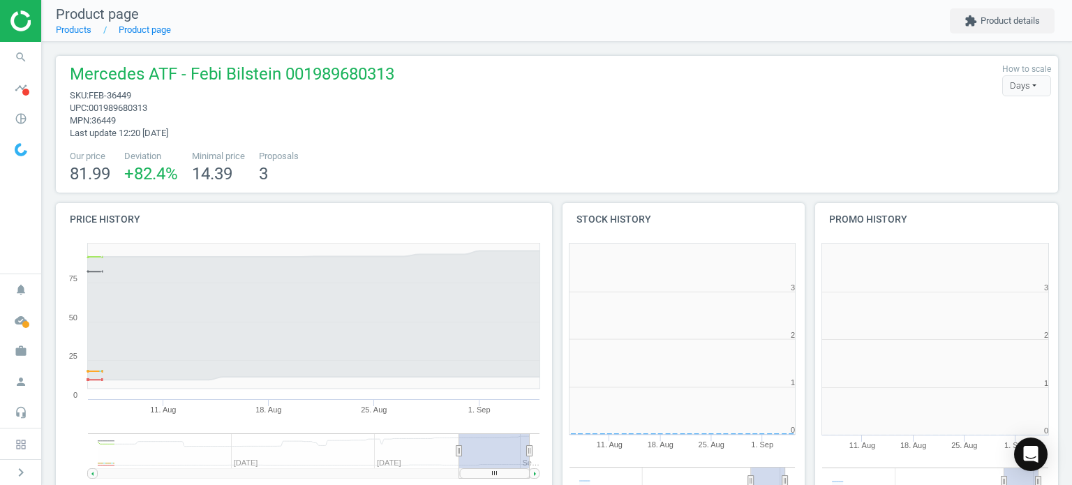
scroll to position [6, 6]
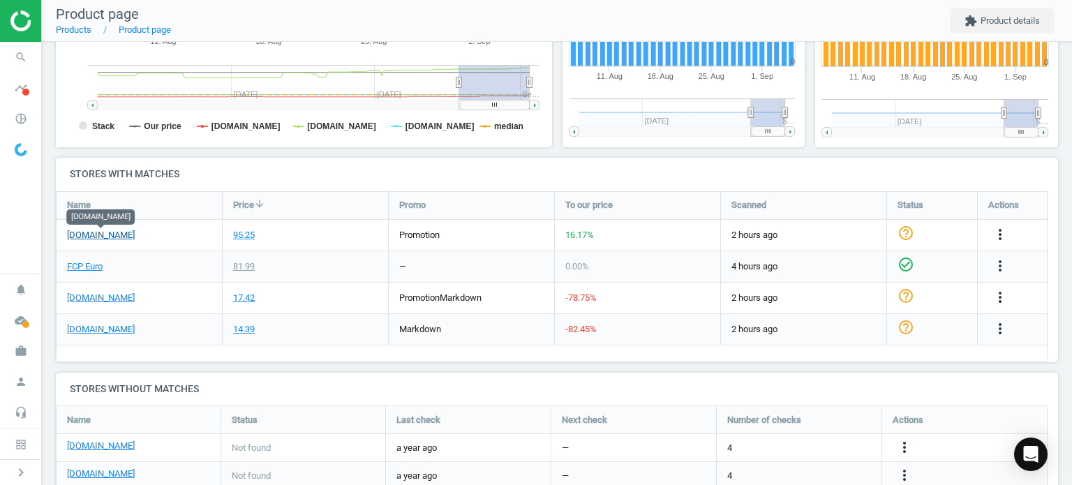
click at [125, 237] on link "[DOMAIN_NAME]" at bounding box center [101, 235] width 68 height 13
click at [89, 267] on link "FCP Euro" at bounding box center [85, 266] width 36 height 13
click at [994, 230] on icon "more_vert" at bounding box center [1000, 234] width 17 height 17
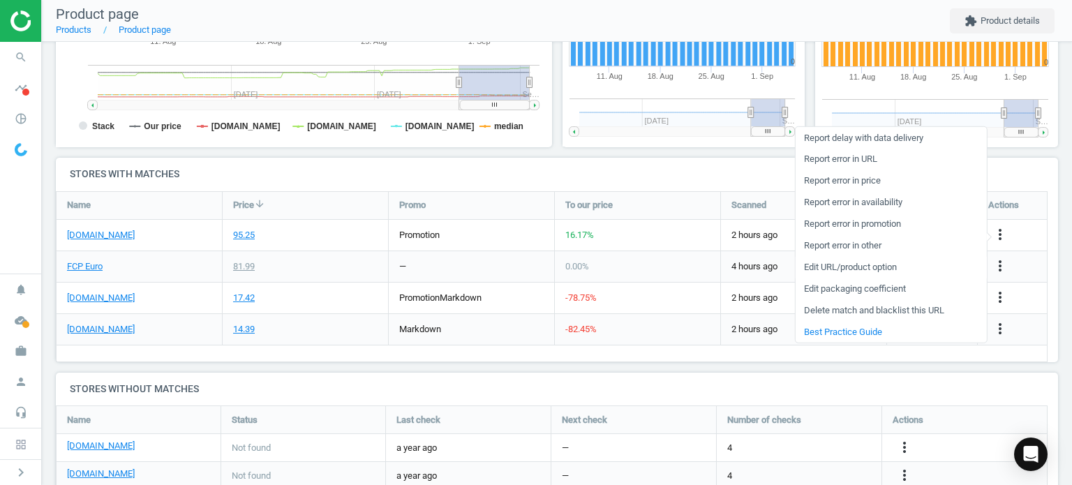
click at [859, 270] on link "Edit URL/product option" at bounding box center [890, 267] width 191 height 22
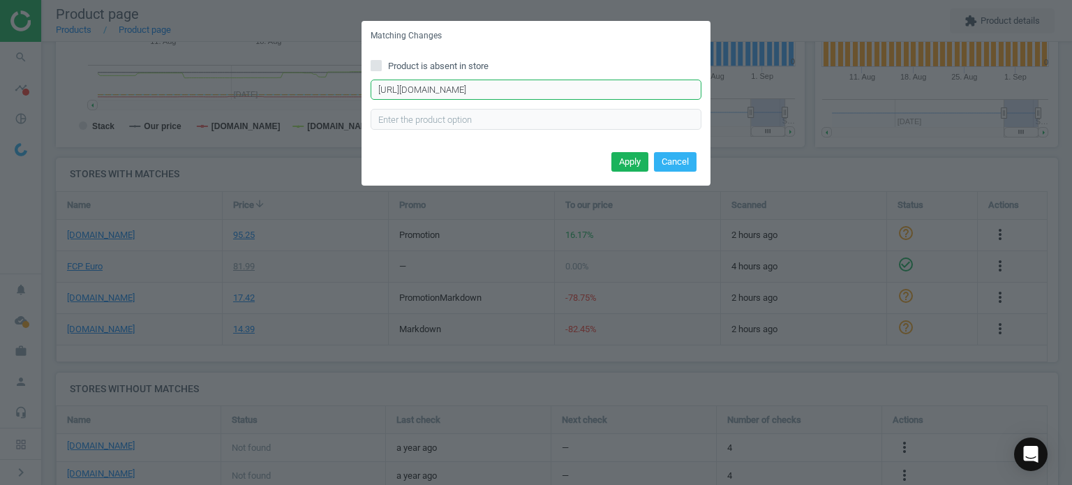
click at [506, 96] on input "[URL][DOMAIN_NAME]" at bounding box center [536, 90] width 331 height 21
paste input "36&KeepHeader=Y"
type input "[URL][DOMAIN_NAME]"
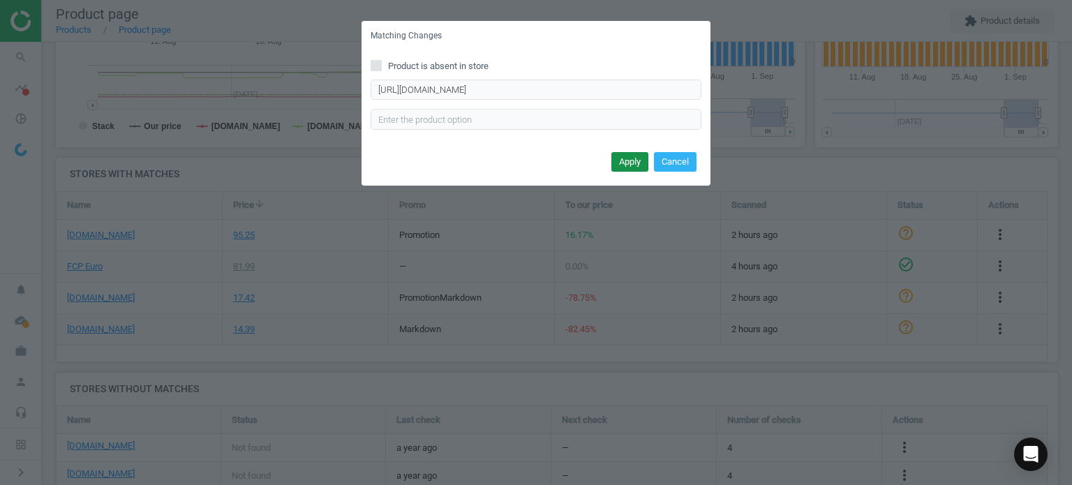
click at [626, 163] on button "Apply" at bounding box center [630, 162] width 37 height 20
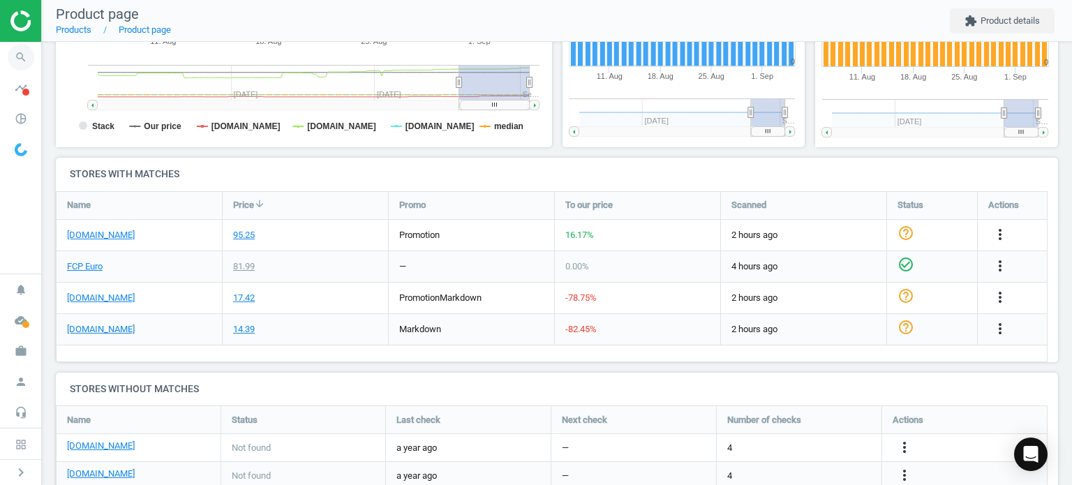
click at [20, 59] on icon "search" at bounding box center [21, 57] width 27 height 27
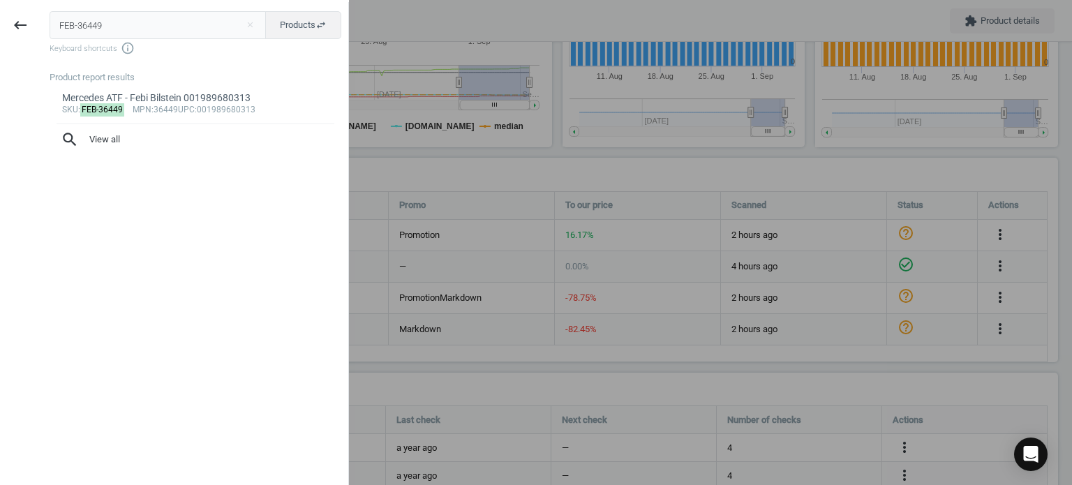
click at [95, 18] on input "FEB-36449" at bounding box center [158, 25] width 217 height 28
click at [95, 17] on input "FEB-36449" at bounding box center [158, 25] width 217 height 28
type input "WAH-423688D"
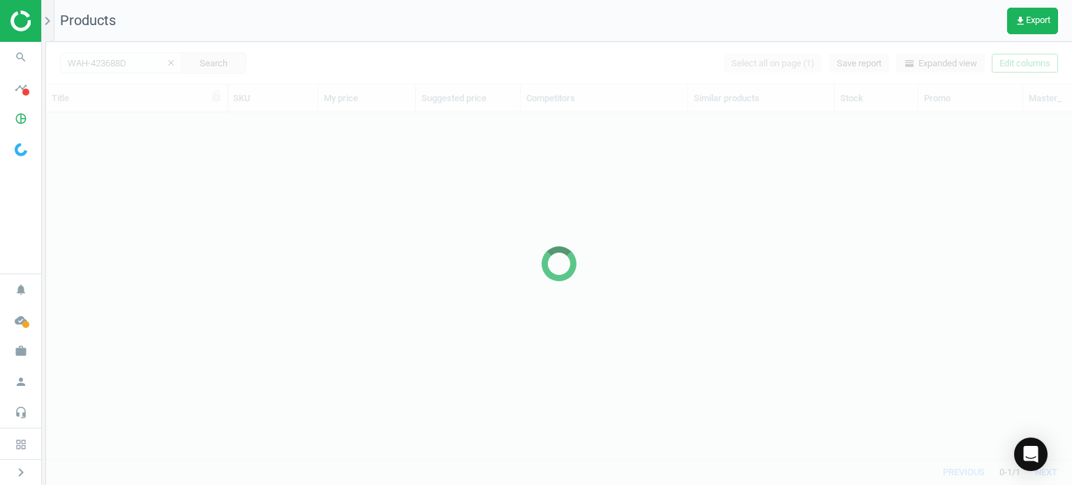
scroll to position [326, 1015]
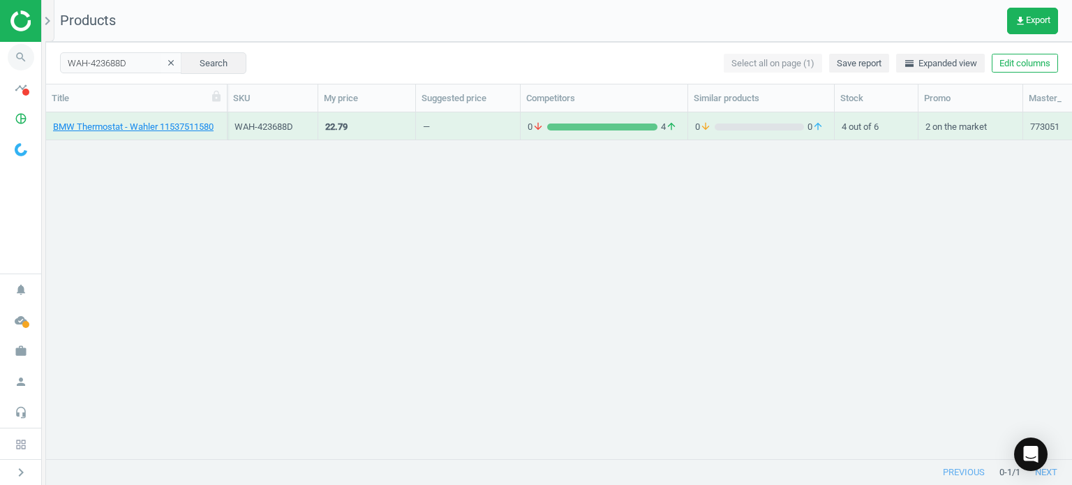
click at [9, 64] on span "search" at bounding box center [21, 57] width 42 height 31
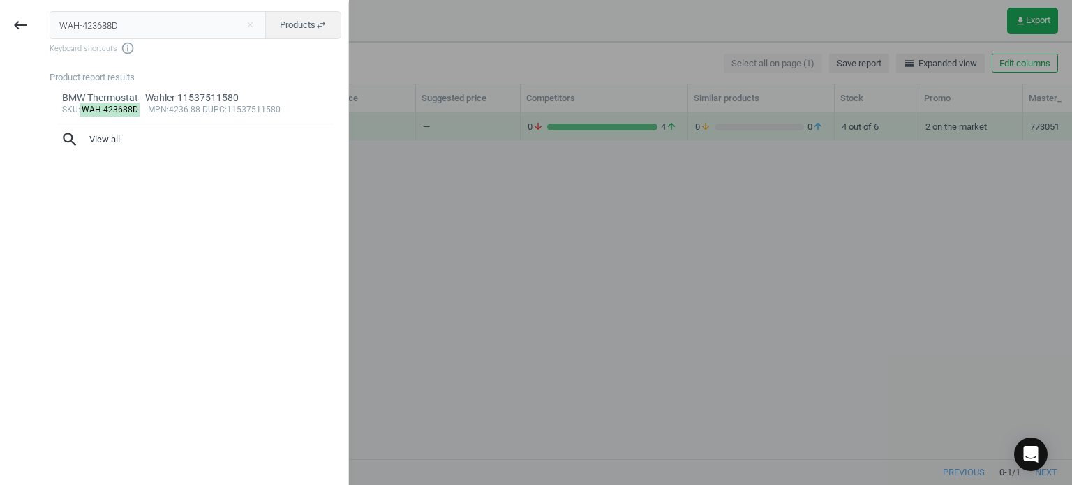
click at [69, 30] on input "WAH-423688D" at bounding box center [158, 25] width 217 height 28
type input "INA-5320866100"
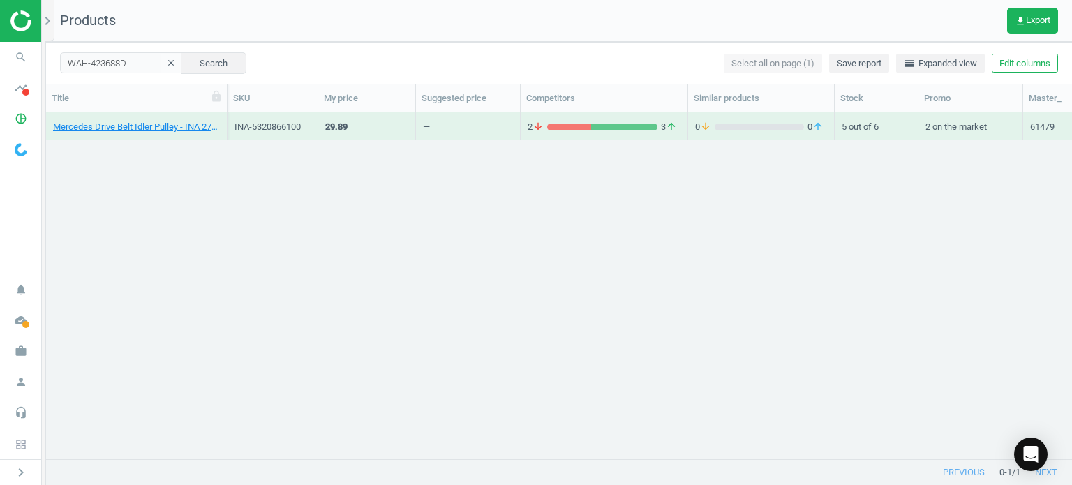
click at [105, 136] on div "Mercedes Drive Belt Idler Pulley - INA 2722021019" at bounding box center [136, 129] width 167 height 17
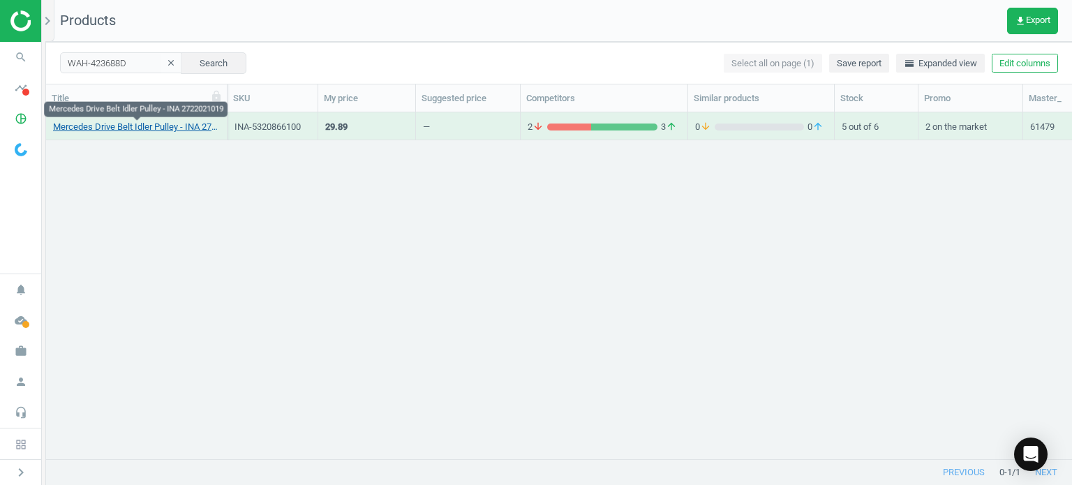
click at [105, 131] on link "Mercedes Drive Belt Idler Pulley - INA 2722021019" at bounding box center [136, 127] width 167 height 13
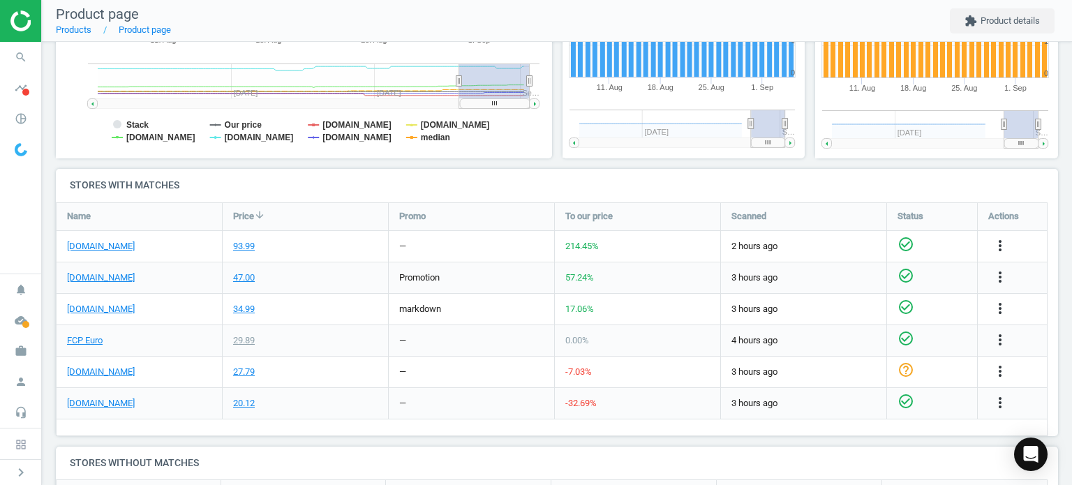
scroll to position [364, 0]
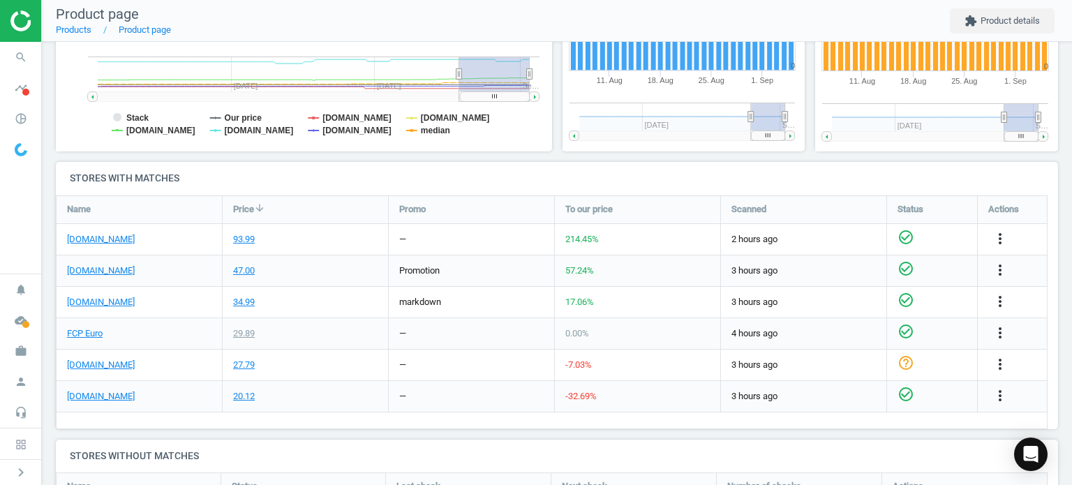
click at [84, 247] on div "[DOMAIN_NAME]" at bounding box center [139, 239] width 165 height 31
click at [121, 239] on link "[DOMAIN_NAME]" at bounding box center [101, 239] width 68 height 13
click at [80, 339] on link "FCP Euro" at bounding box center [85, 333] width 36 height 13
click at [998, 239] on icon "more_vert" at bounding box center [1000, 238] width 17 height 17
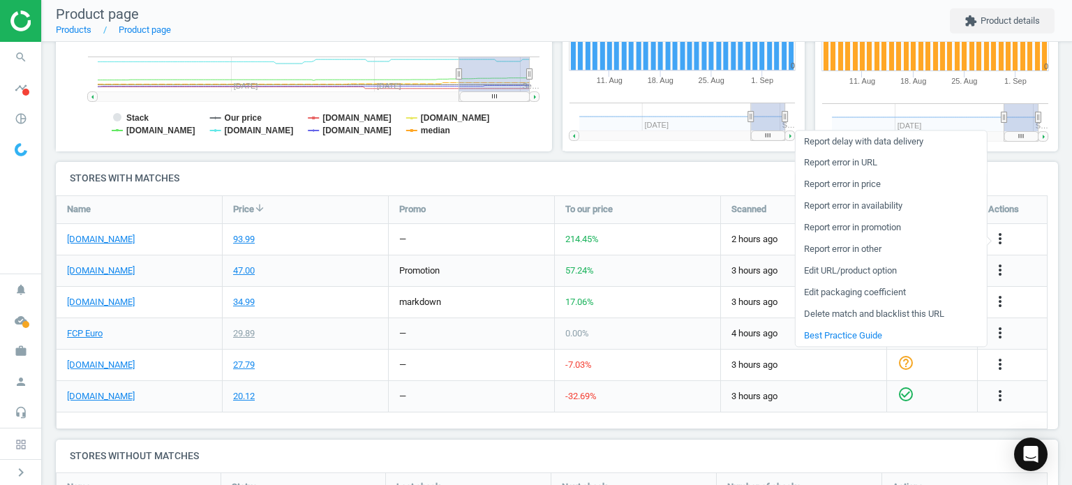
click at [877, 160] on link "Report error in URL" at bounding box center [890, 163] width 191 height 22
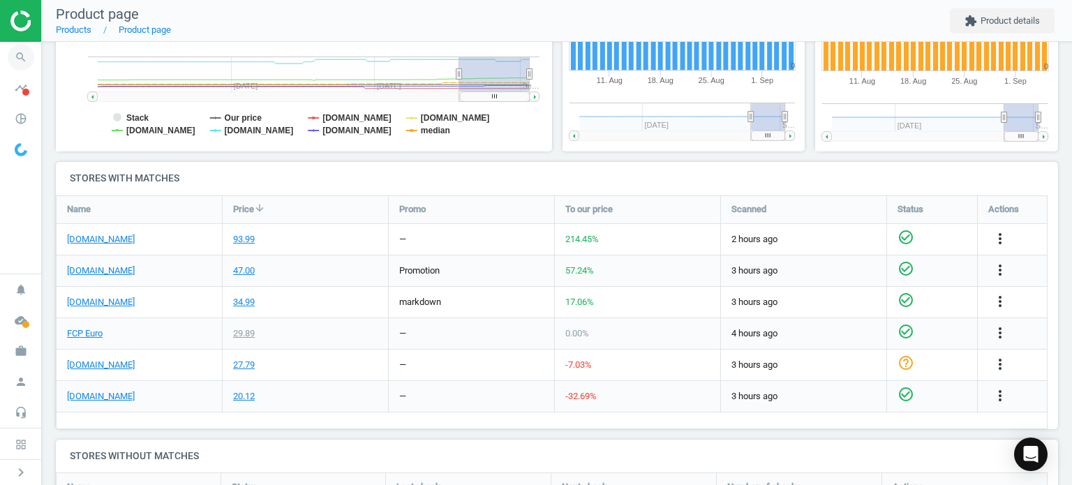
click at [20, 57] on icon "search" at bounding box center [21, 57] width 27 height 27
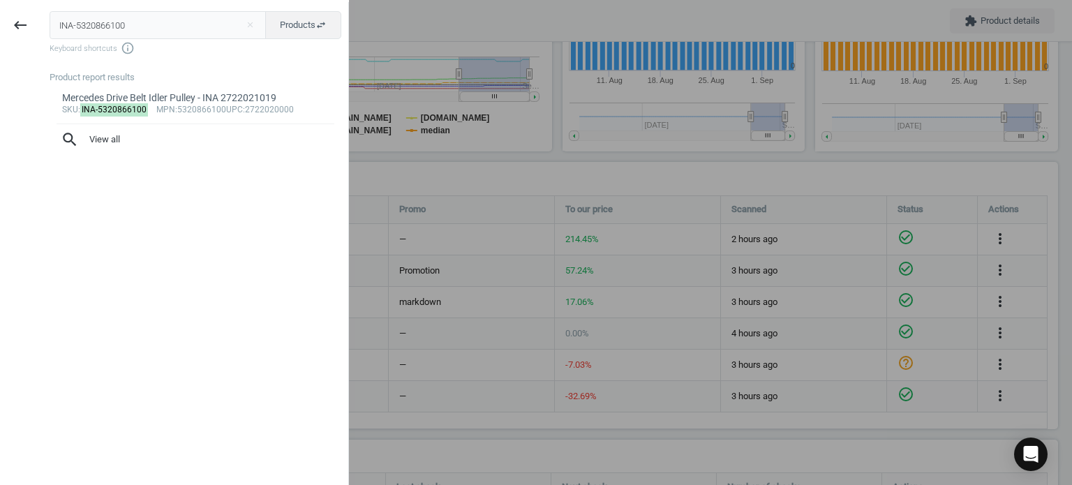
click at [119, 31] on input "INA-5320866100" at bounding box center [158, 25] width 217 height 28
type input "CRP-EPT0015"
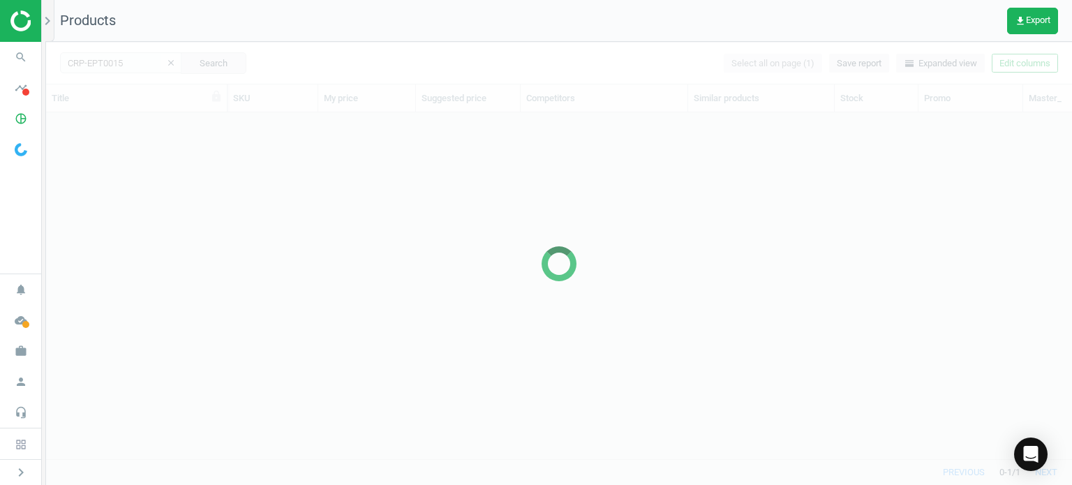
scroll to position [326, 1015]
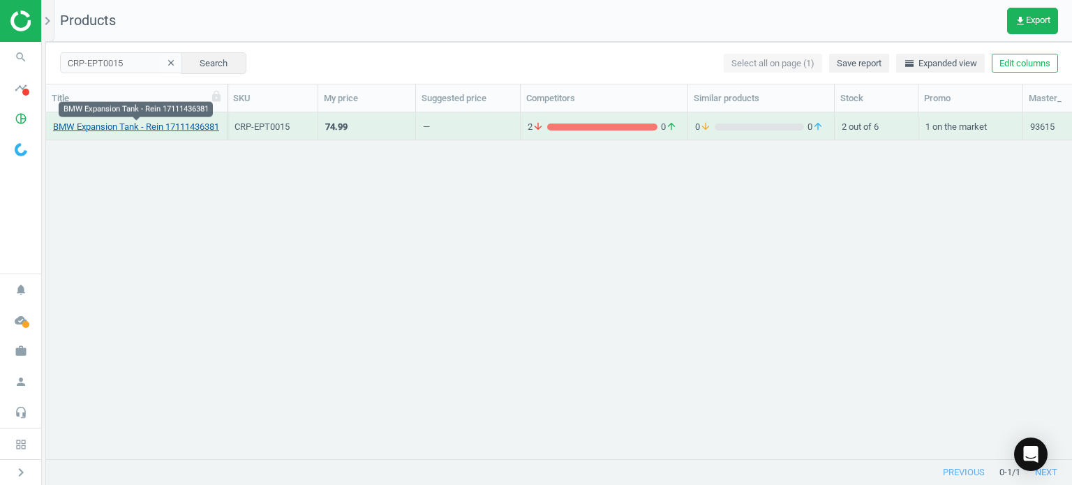
click at [92, 132] on link "BMW Expansion Tank - Rein 17111436381" at bounding box center [136, 127] width 166 height 13
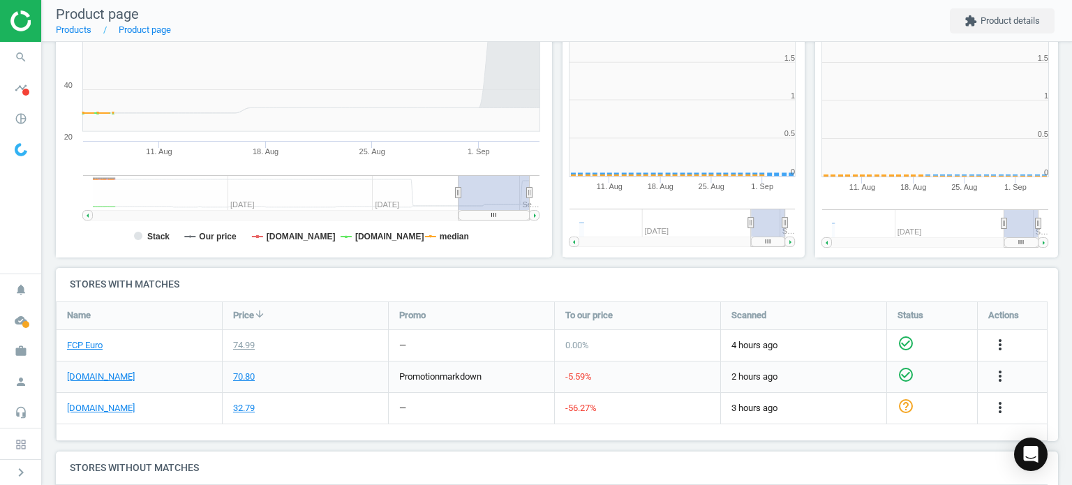
scroll to position [301, 512]
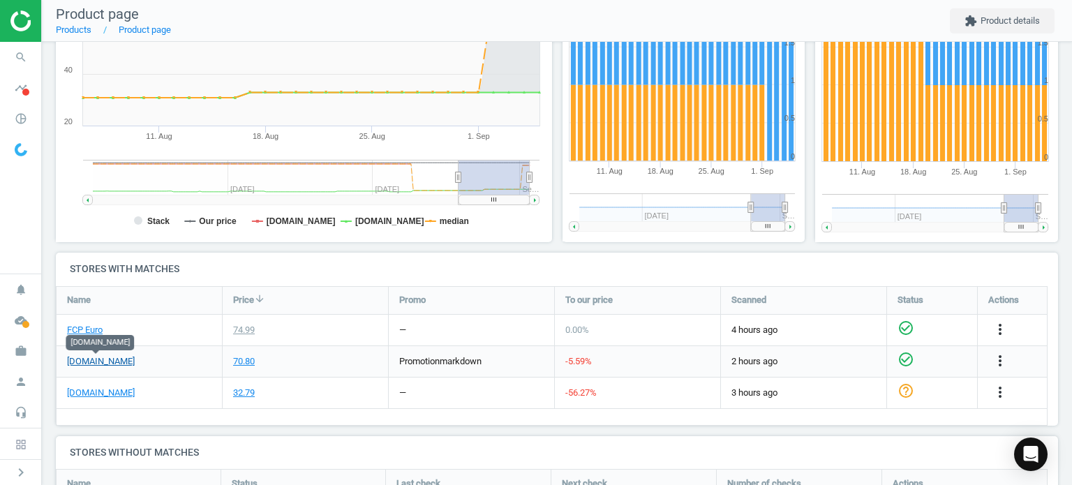
click at [79, 362] on link "[DOMAIN_NAME]" at bounding box center [101, 361] width 68 height 13
click at [94, 325] on link "FCP Euro" at bounding box center [85, 330] width 36 height 13
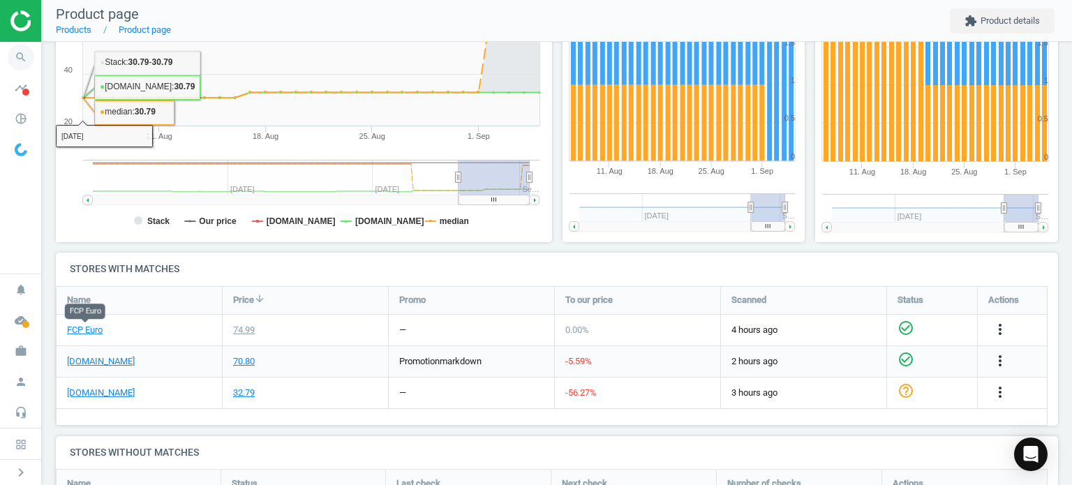
click at [34, 55] on icon "search" at bounding box center [21, 57] width 27 height 27
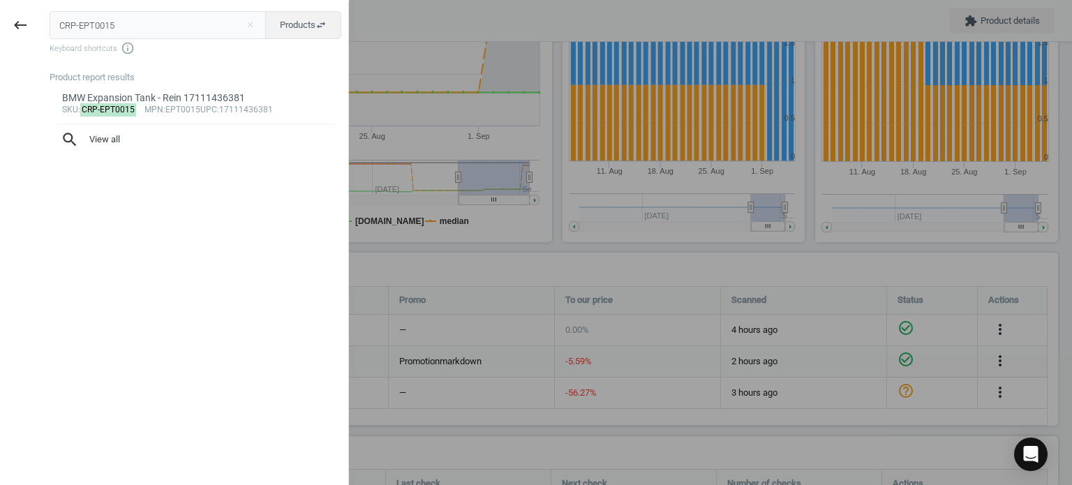
click at [95, 23] on input "CRP-EPT0015" at bounding box center [158, 25] width 217 height 28
type input "CTO-20033890B"
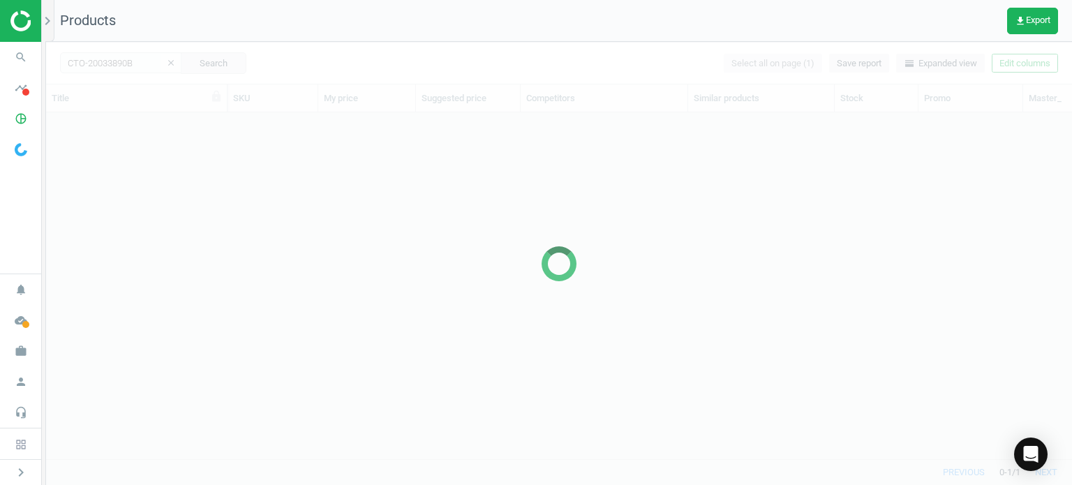
scroll to position [326, 1015]
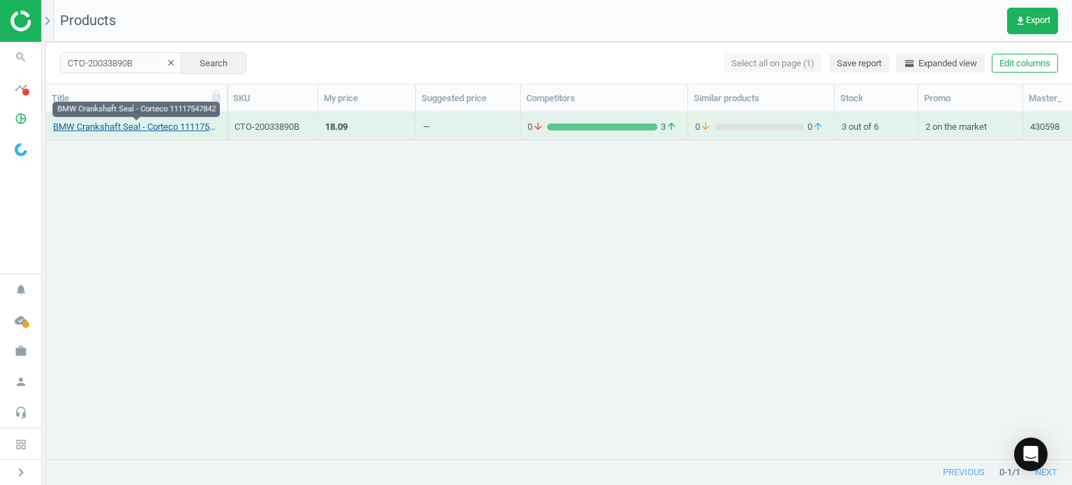
click at [204, 131] on link "BMW Crankshaft Seal - Corteco 11117547842" at bounding box center [136, 127] width 167 height 13
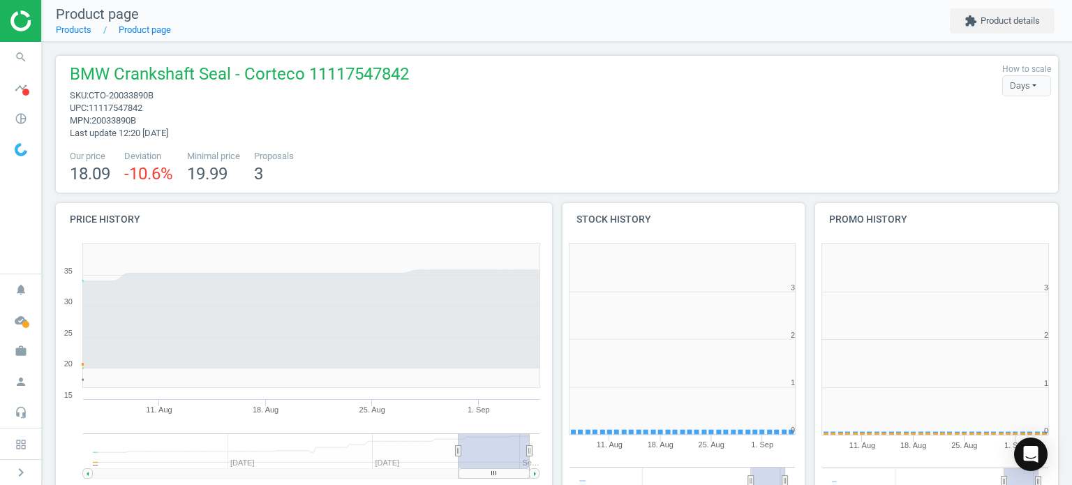
scroll to position [301, 261]
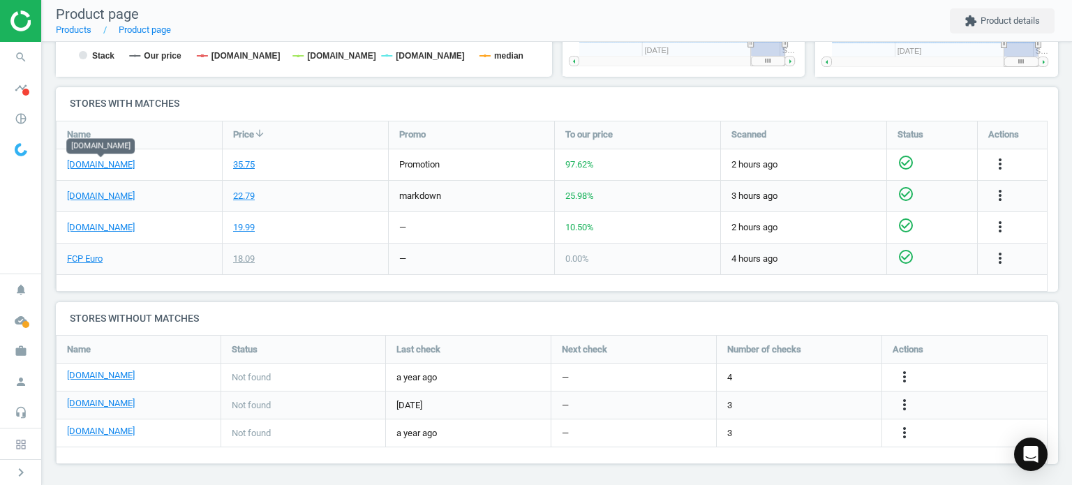
click at [129, 170] on div "[DOMAIN_NAME]" at bounding box center [139, 164] width 165 height 31
click at [127, 165] on link "[DOMAIN_NAME]" at bounding box center [101, 164] width 68 height 13
click at [89, 256] on link "FCP Euro" at bounding box center [85, 259] width 36 height 13
click at [17, 47] on icon "search" at bounding box center [21, 57] width 27 height 27
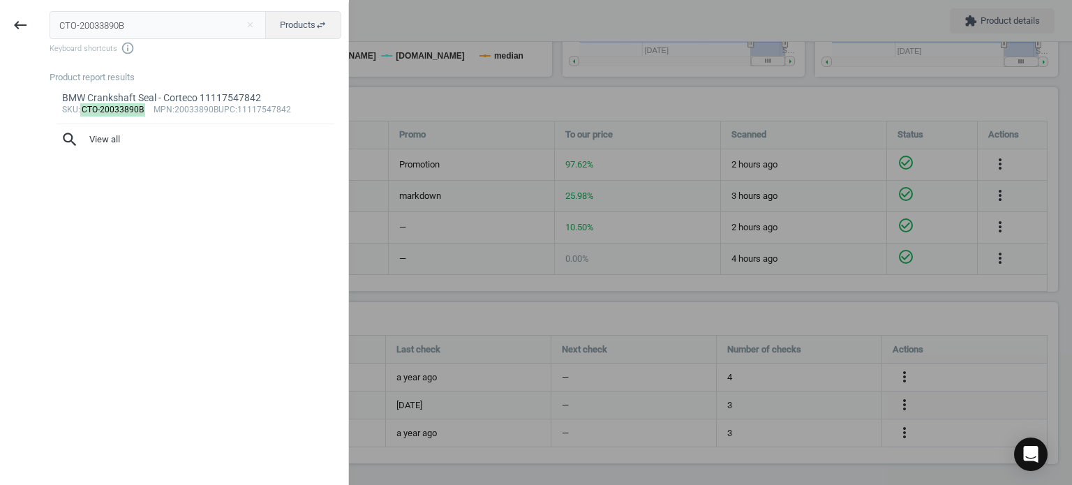
click at [105, 13] on input "CTO-20033890B" at bounding box center [158, 25] width 217 height 28
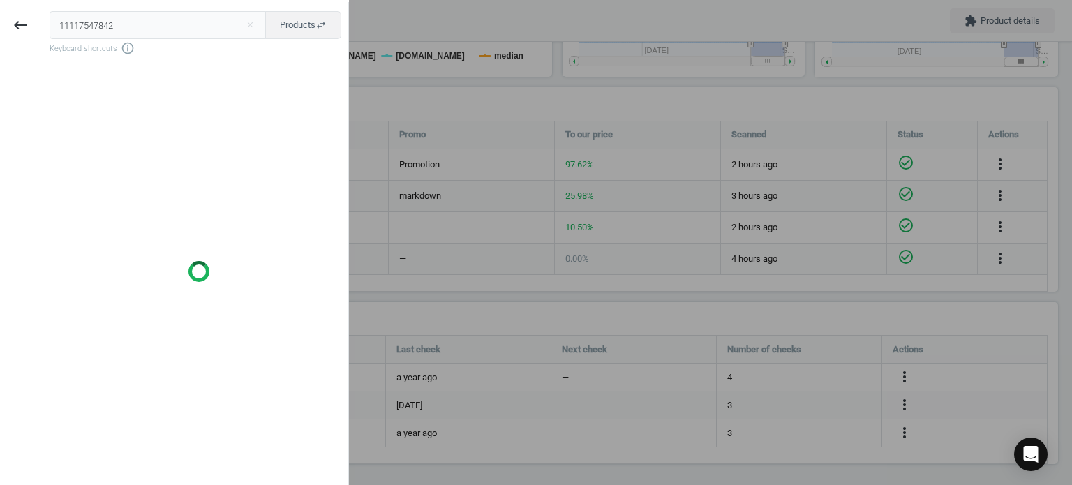
type input "11117547842"
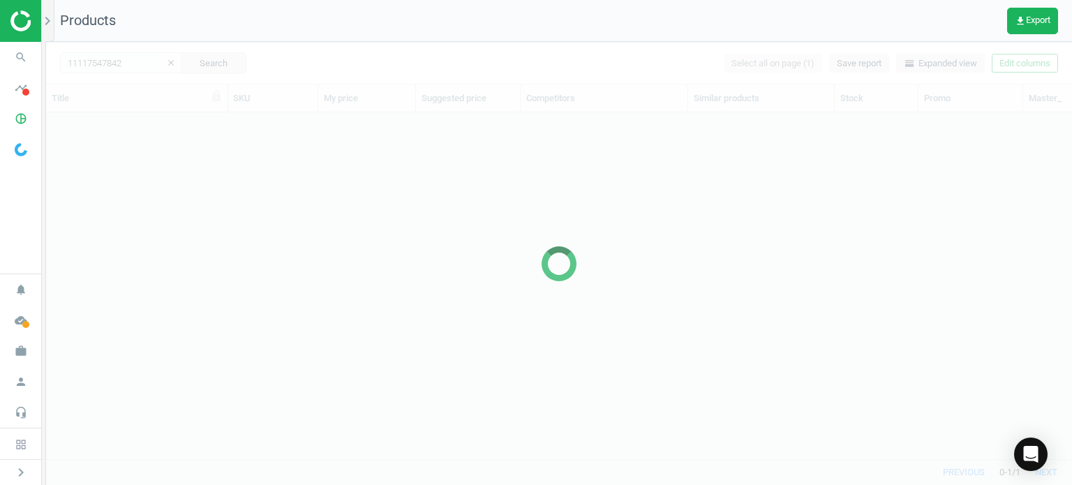
scroll to position [326, 1015]
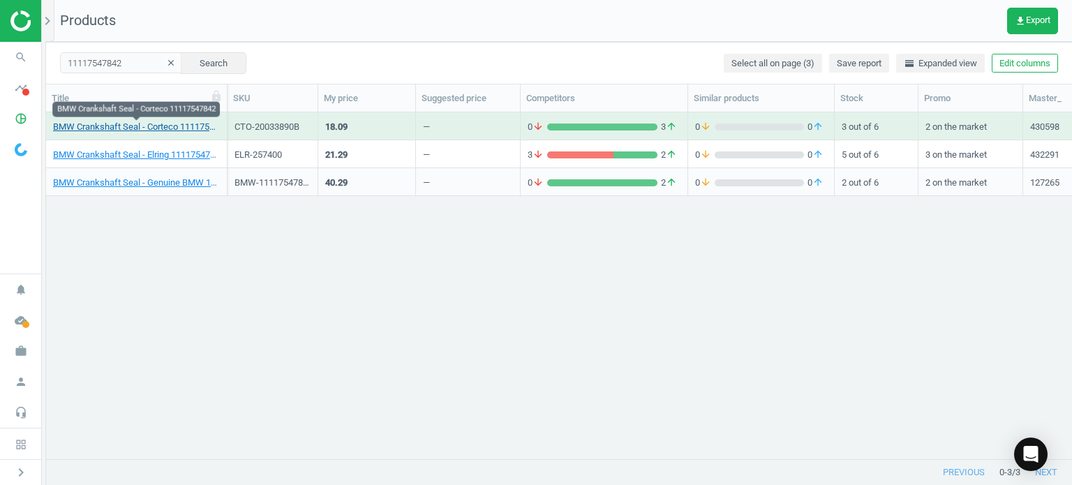
click at [195, 128] on link "BMW Crankshaft Seal - Corteco 11117547842" at bounding box center [136, 127] width 167 height 13
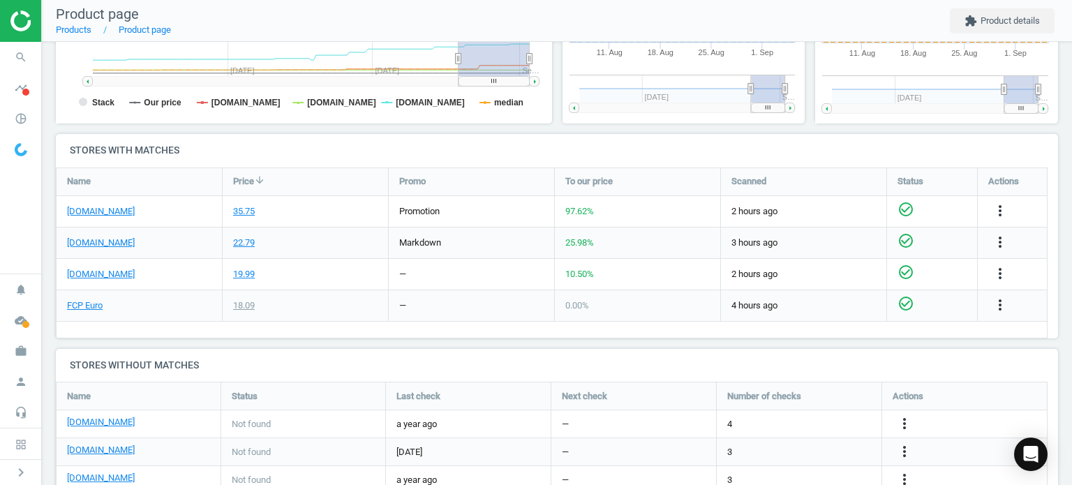
scroll to position [442, 0]
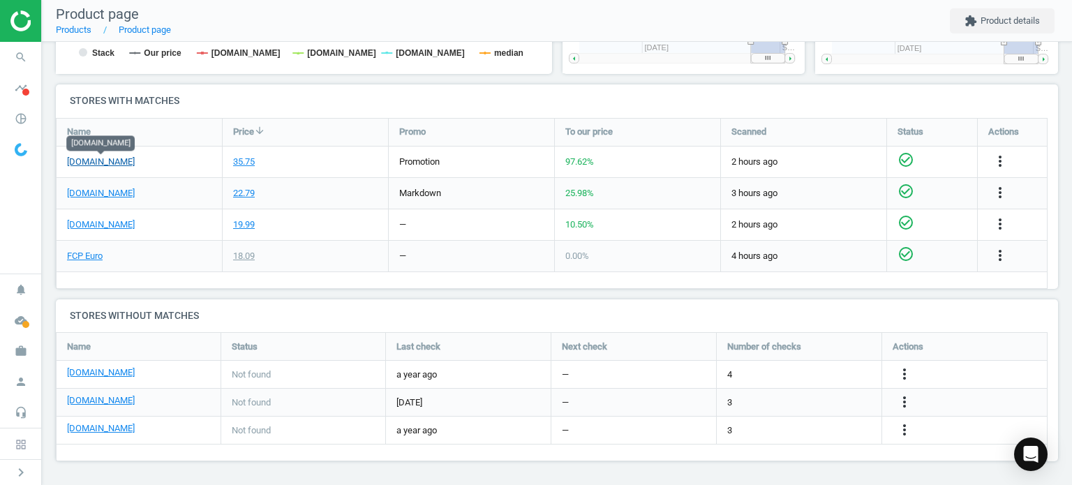
click at [91, 166] on link "[DOMAIN_NAME]" at bounding box center [101, 162] width 68 height 13
click at [84, 257] on link "FCP Euro" at bounding box center [85, 256] width 36 height 13
click at [31, 59] on icon "search" at bounding box center [21, 57] width 27 height 27
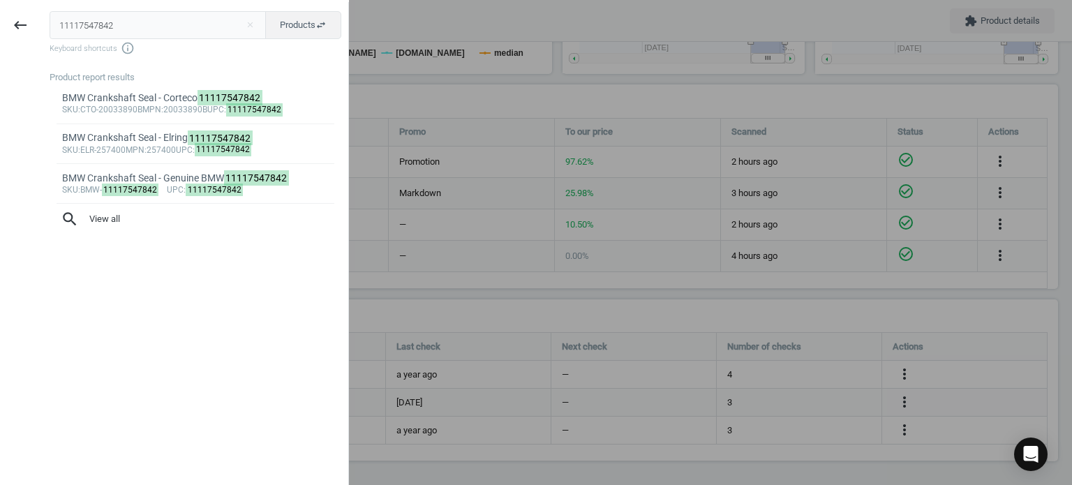
click at [95, 27] on input "11117547842" at bounding box center [158, 25] width 217 height 28
type input "HEL-009110541"
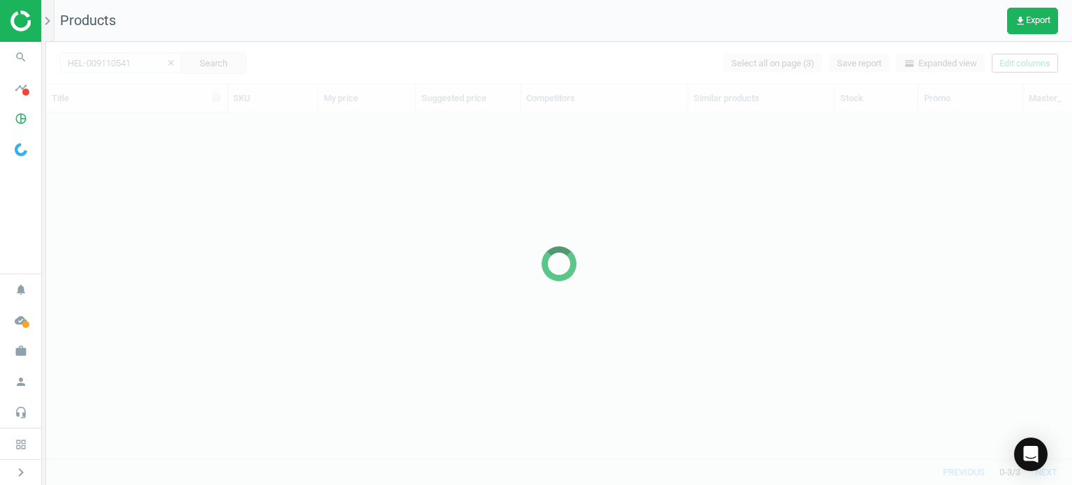
scroll to position [326, 1015]
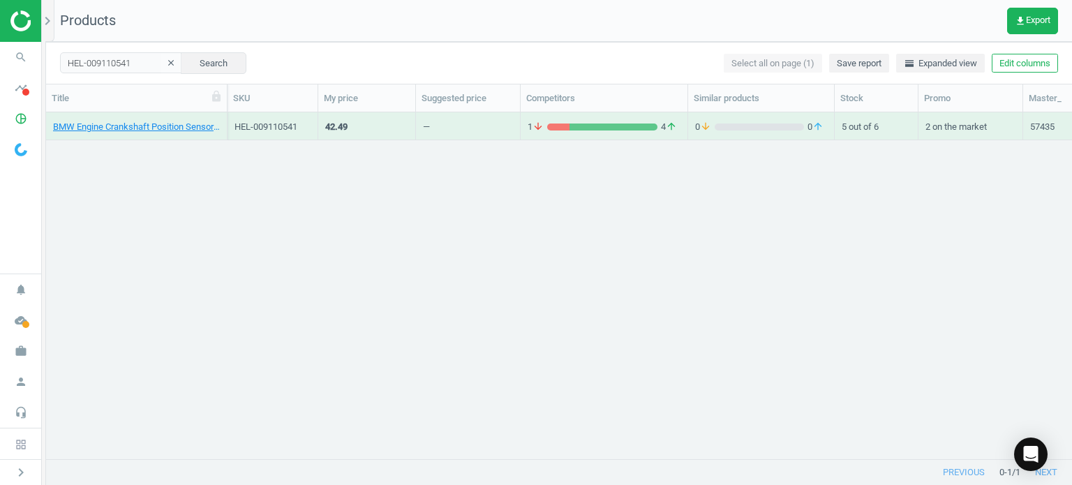
click at [148, 117] on div "BMW Engine Crankshaft Position Sensor - Hella 12141726065" at bounding box center [136, 126] width 167 height 24
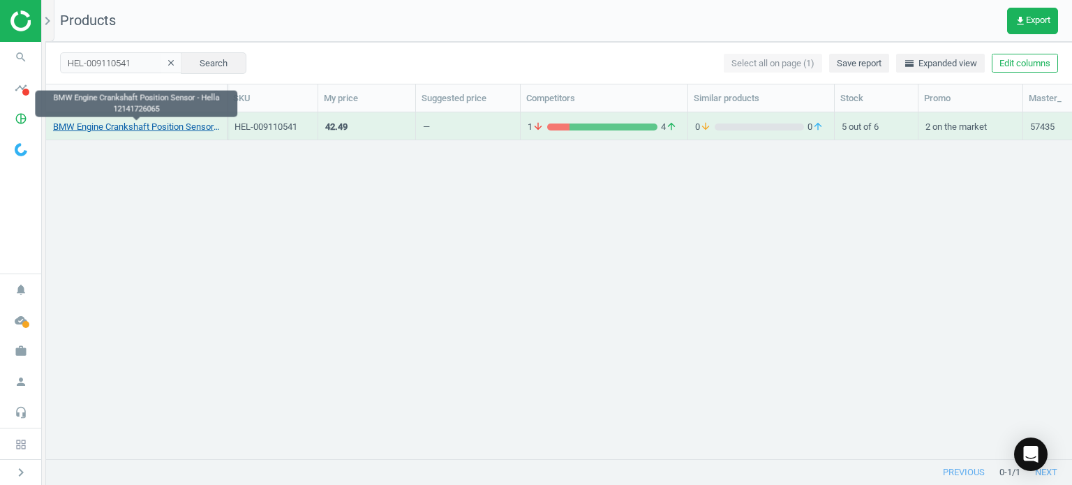
click at [143, 124] on link "BMW Engine Crankshaft Position Sensor - Hella 12141726065" at bounding box center [136, 127] width 167 height 13
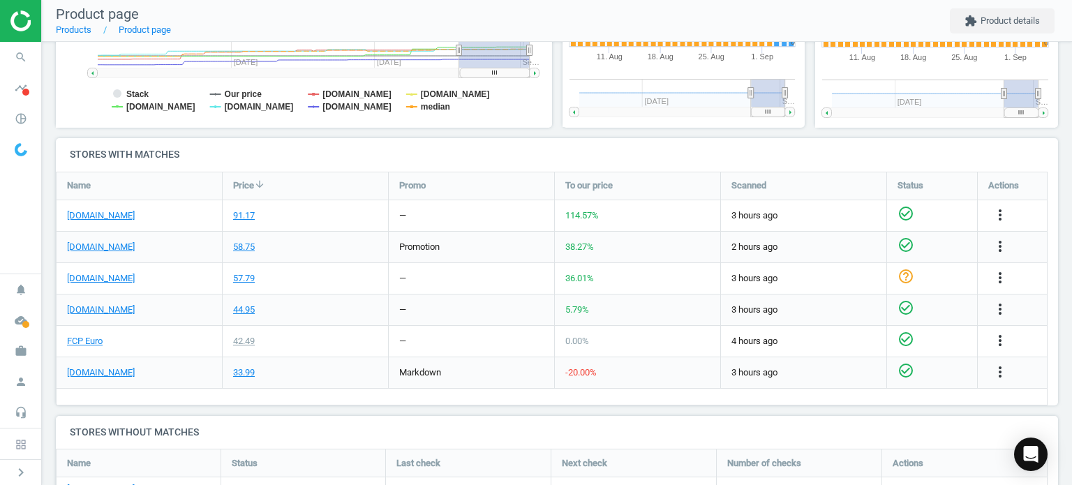
scroll to position [392, 0]
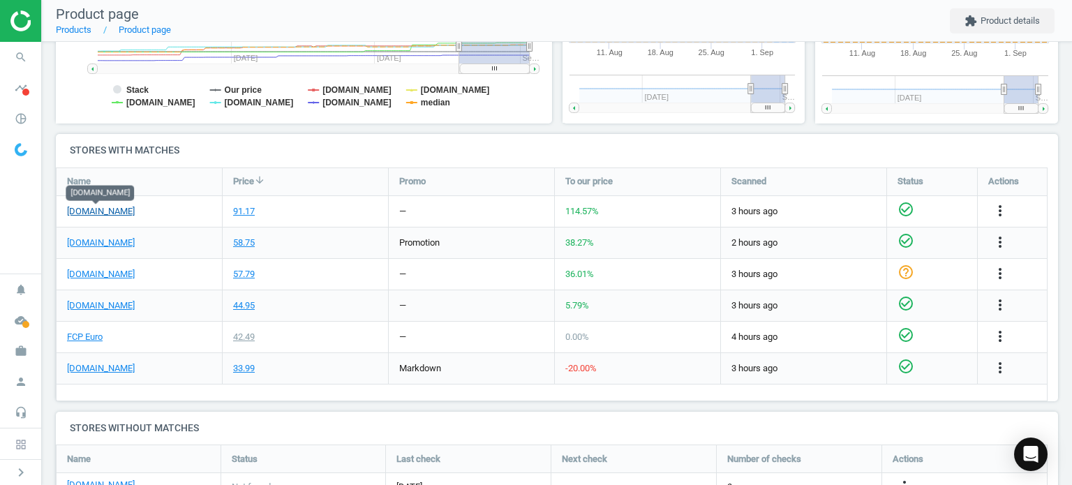
click at [75, 210] on link "[DOMAIN_NAME]" at bounding box center [101, 211] width 68 height 13
click at [79, 339] on link "FCP Euro" at bounding box center [85, 337] width 36 height 13
click at [17, 61] on icon "search" at bounding box center [21, 57] width 27 height 27
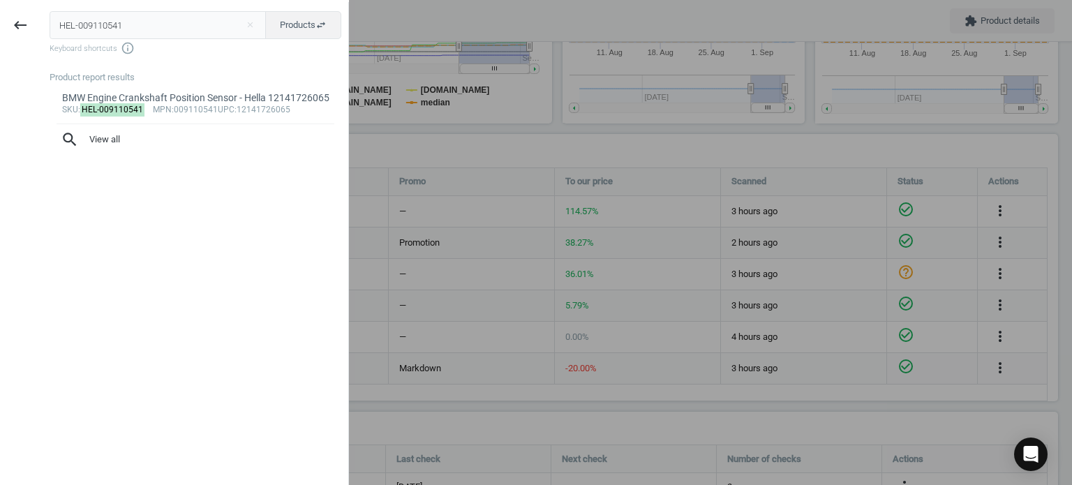
click at [89, 35] on input "HEL-009110541" at bounding box center [158, 25] width 217 height 28
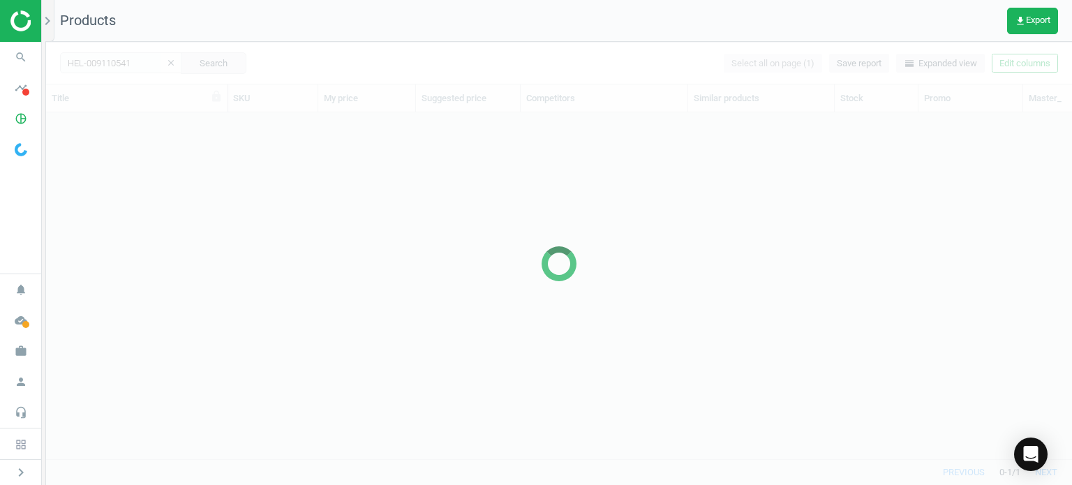
scroll to position [326, 1015]
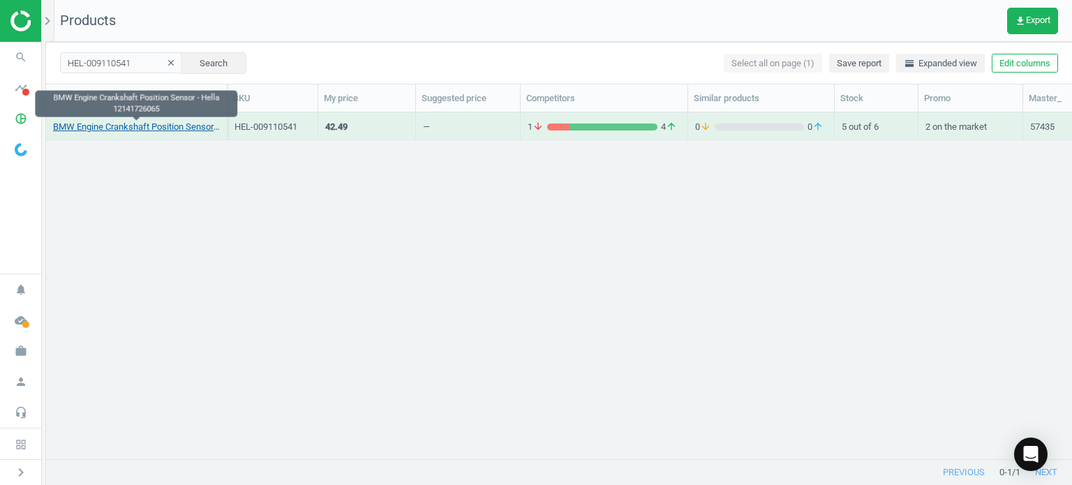
click at [142, 130] on link "BMW Engine Crankshaft Position Sensor - Hella 12141726065" at bounding box center [136, 127] width 167 height 13
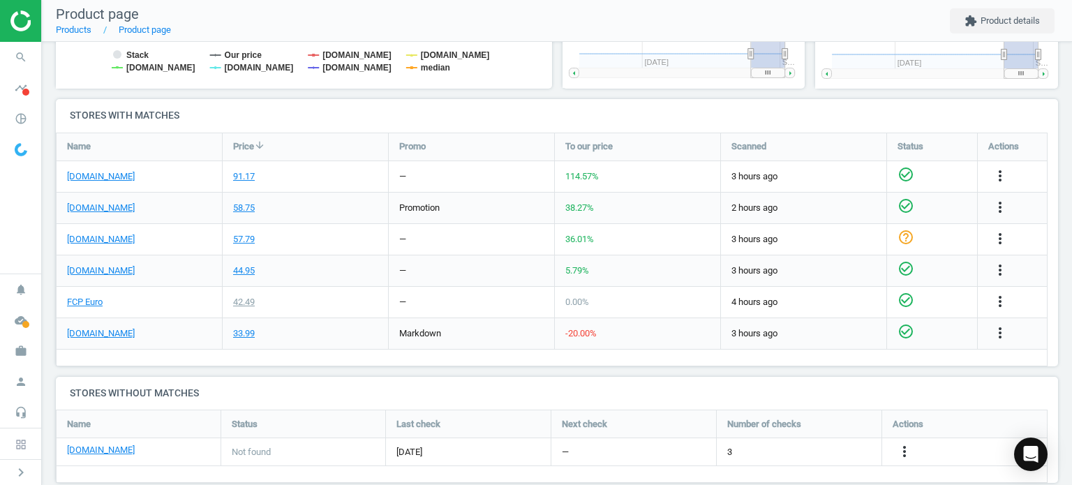
scroll to position [449, 0]
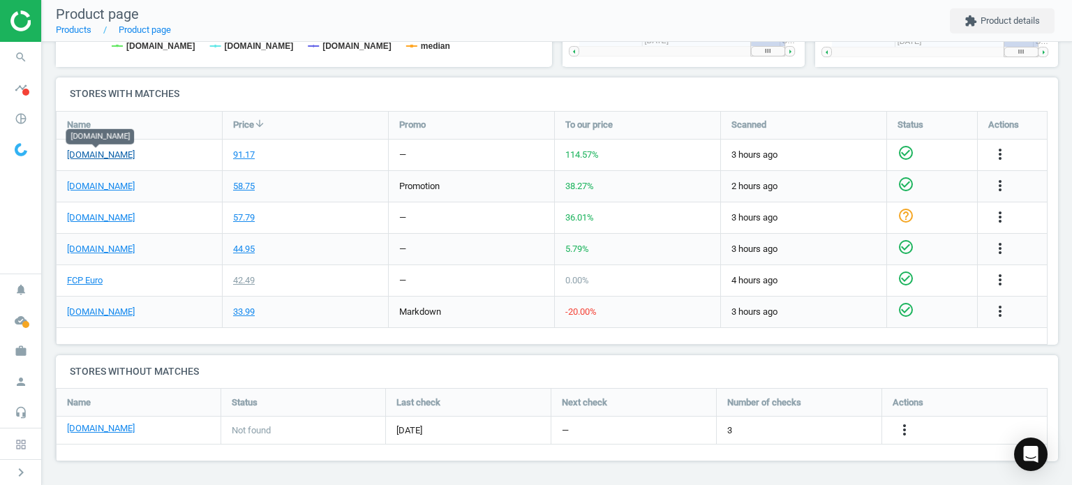
click at [100, 150] on link "[DOMAIN_NAME]" at bounding box center [101, 155] width 68 height 13
click at [86, 284] on link "FCP Euro" at bounding box center [85, 280] width 36 height 13
click at [14, 50] on icon "search" at bounding box center [21, 57] width 27 height 27
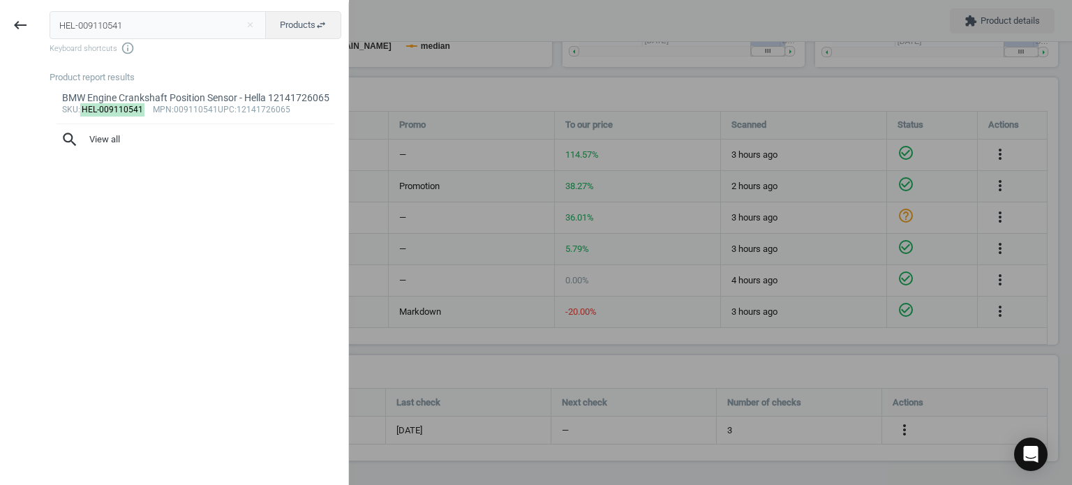
click at [71, 13] on input "HEL-009110541" at bounding box center [158, 25] width 217 height 28
type input "HEL-011087961"
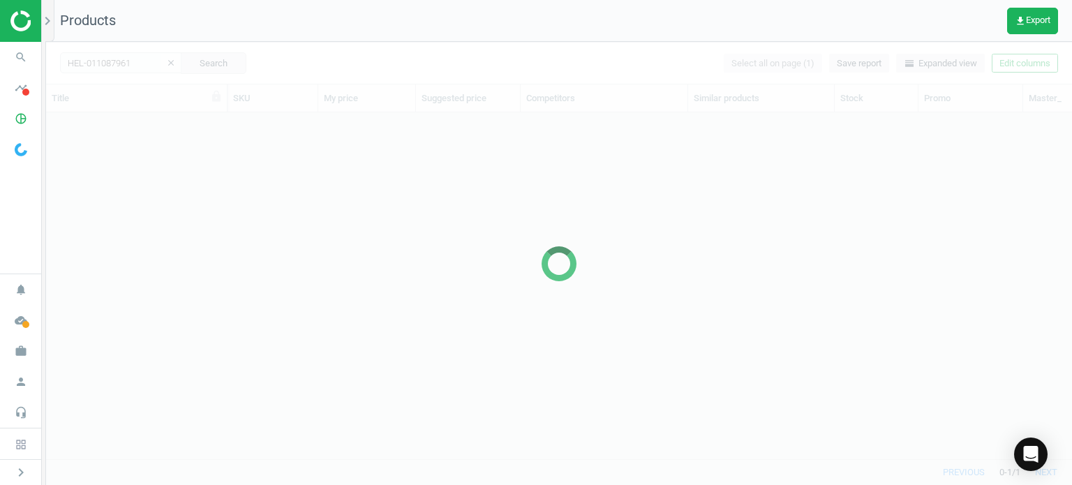
scroll to position [326, 1015]
